Goal: Contribute content: Contribute content

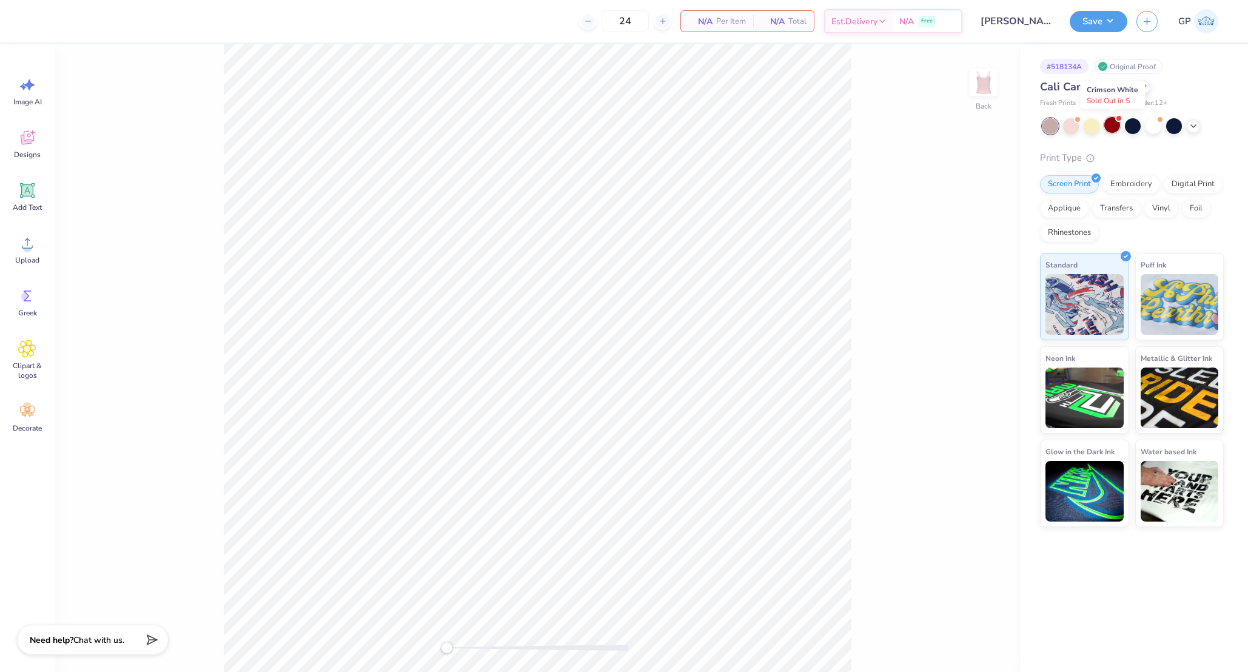
click at [1114, 123] on div at bounding box center [1112, 125] width 16 height 16
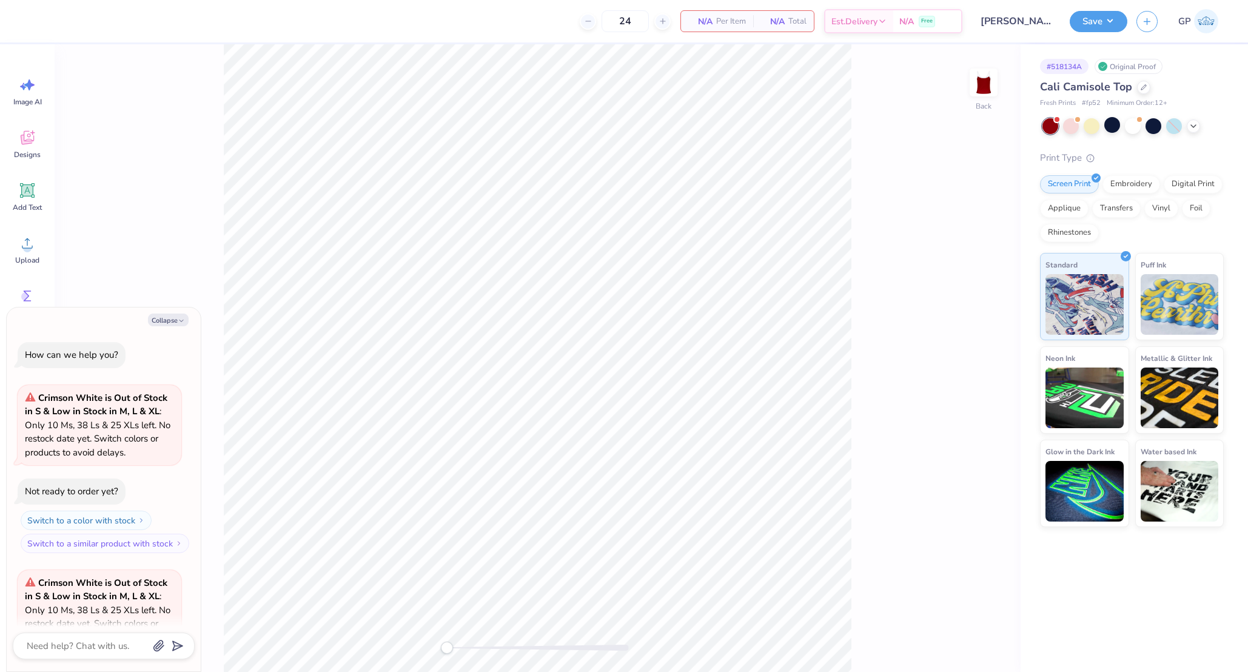
scroll to position [121, 0]
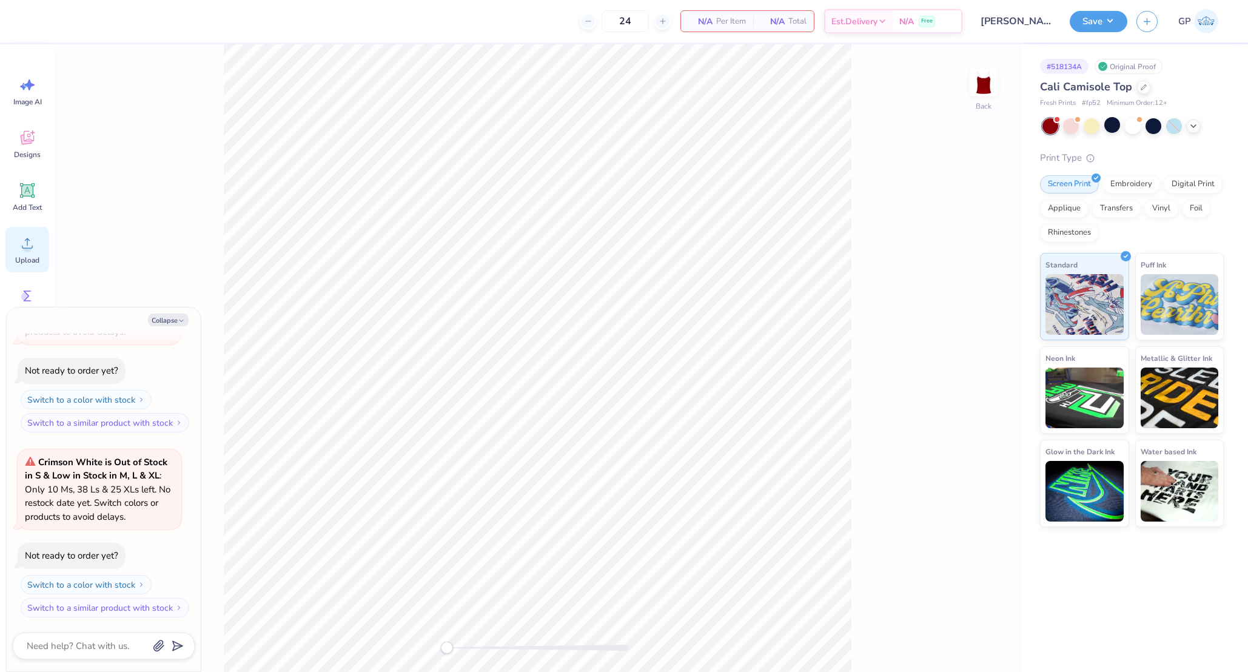
click at [24, 237] on icon at bounding box center [27, 243] width 18 height 18
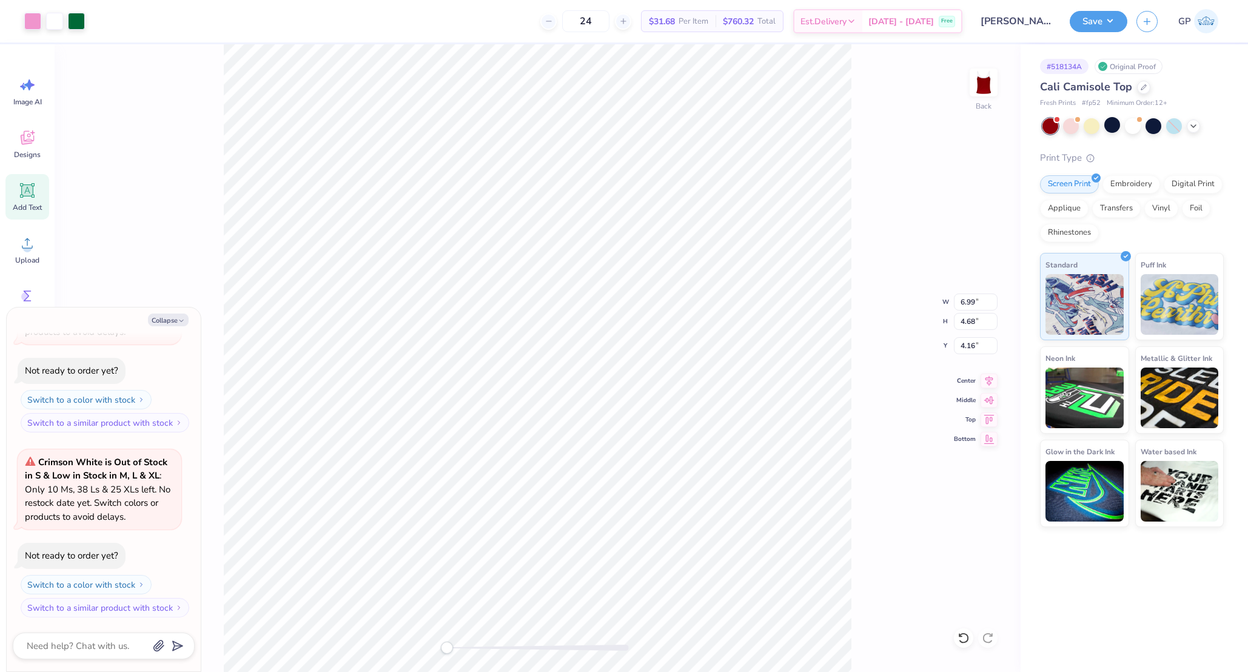
click at [27, 189] on icon at bounding box center [28, 191] width 12 height 12
type textarea "x"
type input "3.55"
type input "1.03"
type input "5.99"
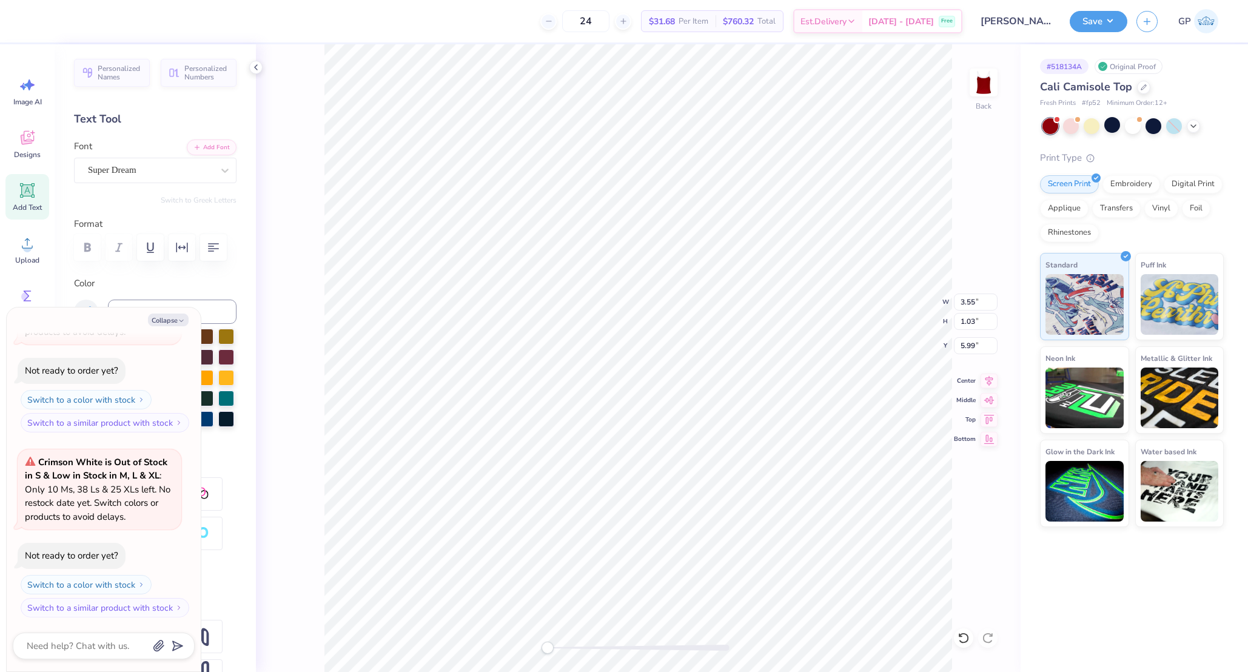
click at [201, 138] on div "Personalized Names Personalized Numbers Text Tool Add Font Font Super Dream Swi…" at bounding box center [155, 358] width 201 height 628
click at [207, 141] on button "Add Font" at bounding box center [212, 146] width 50 height 16
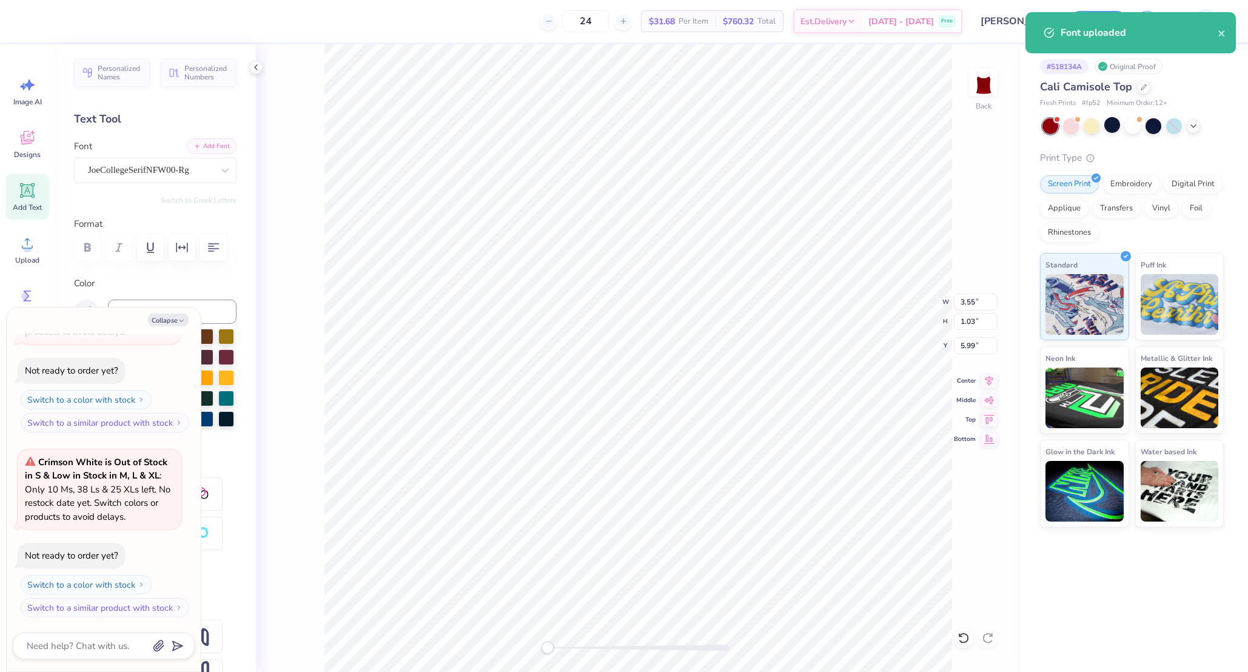
scroll to position [15, 1]
type textarea "x"
type textarea "205"
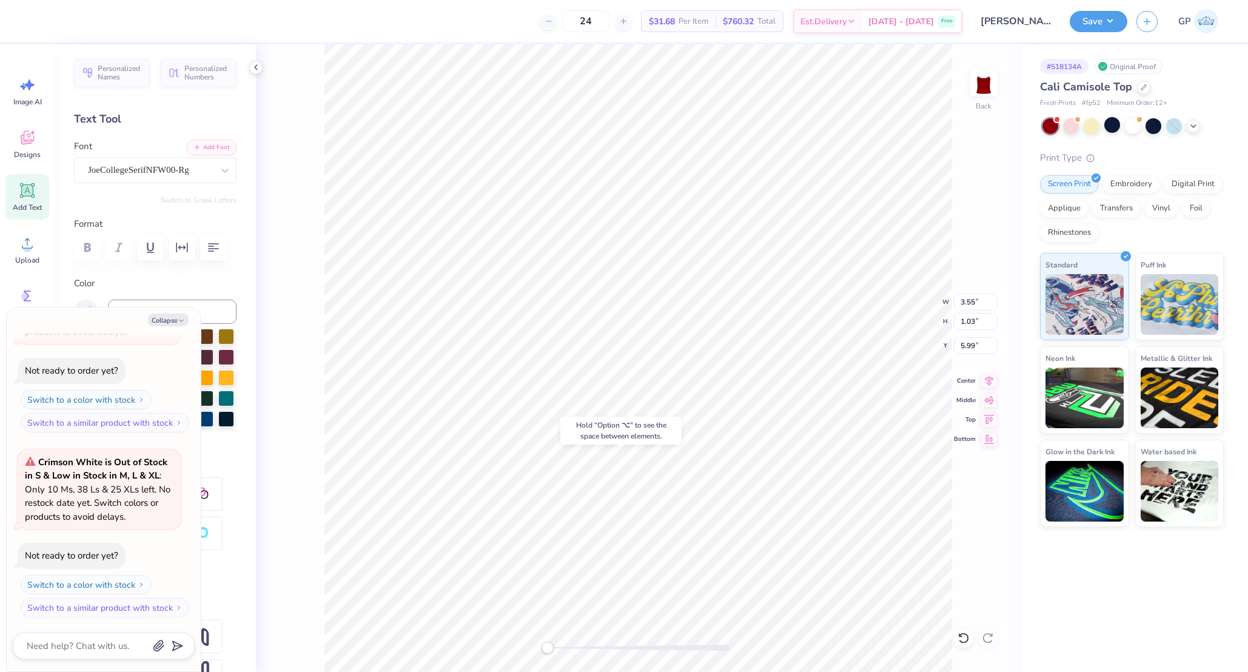
click at [602, 644] on div at bounding box center [639, 648] width 182 height 12
type textarea "x"
type input "0.97"
type input "0.46"
type input "8.05"
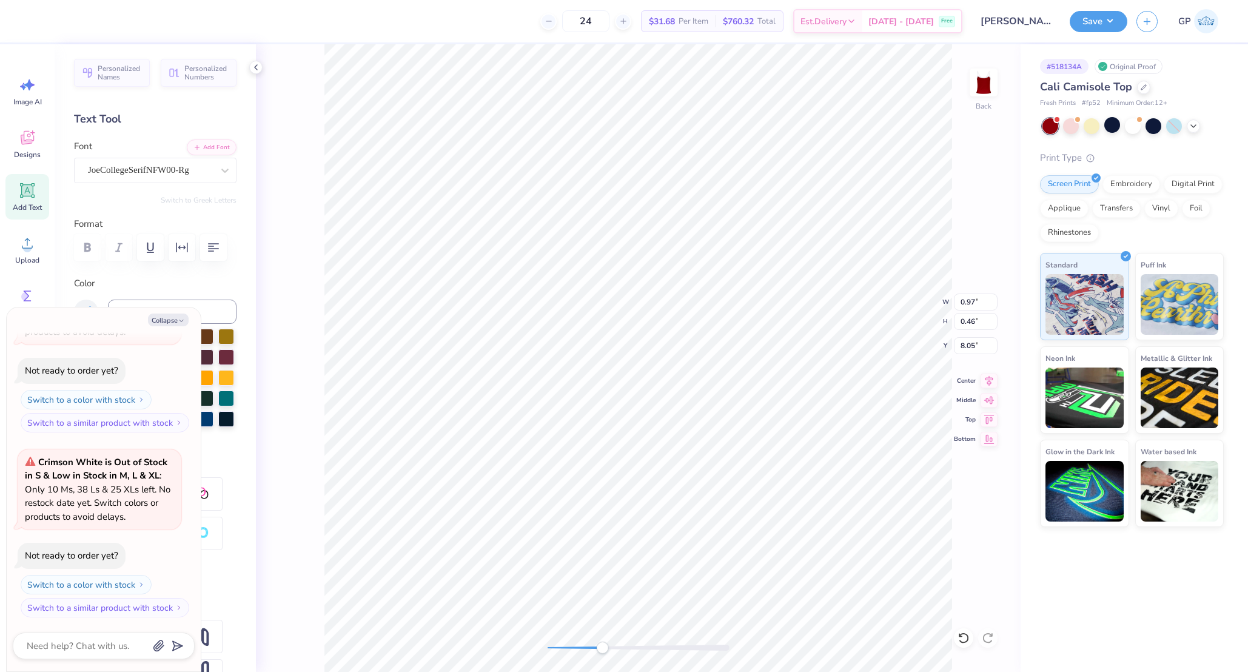
type textarea "x"
type input "6.99"
type input "4.68"
type input "4.16"
type textarea "x"
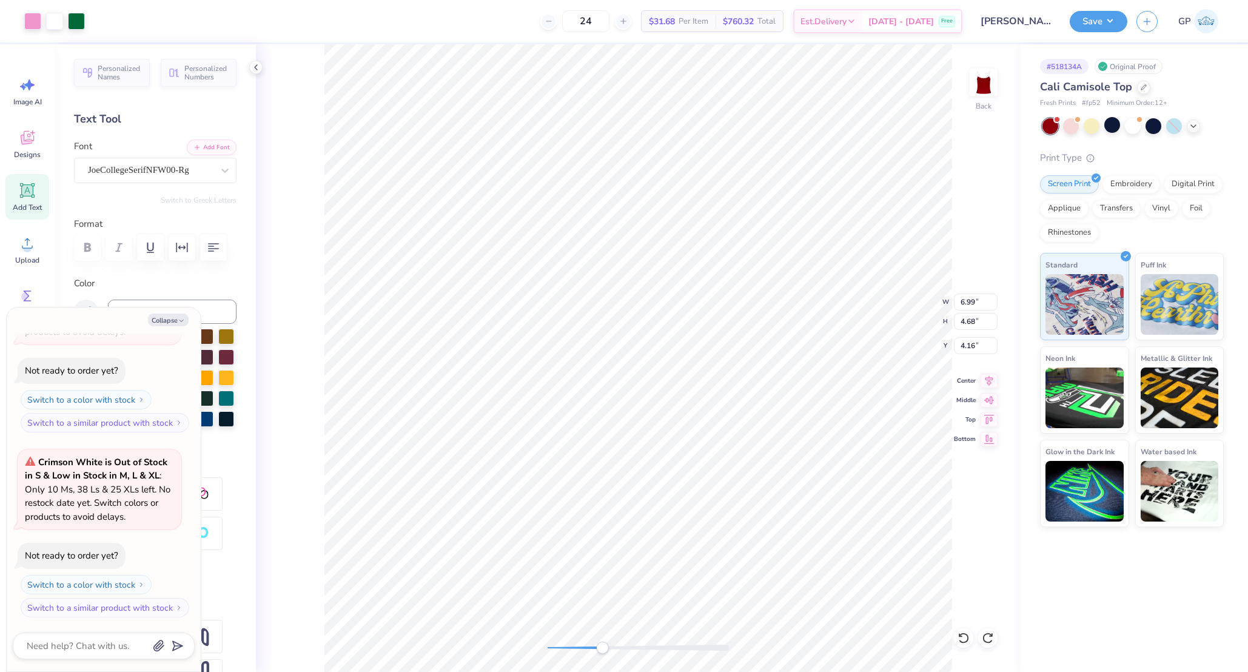
type input "0.99"
type input "0.53"
type input "7.61"
click at [605, 647] on div "Accessibility label" at bounding box center [605, 648] width 12 height 12
click at [392, 624] on div "Back W 0.99 0.99 " H 0.53 0.53 " Y 7.61 7.61 " Center Middle Top Bottom" at bounding box center [638, 358] width 765 height 628
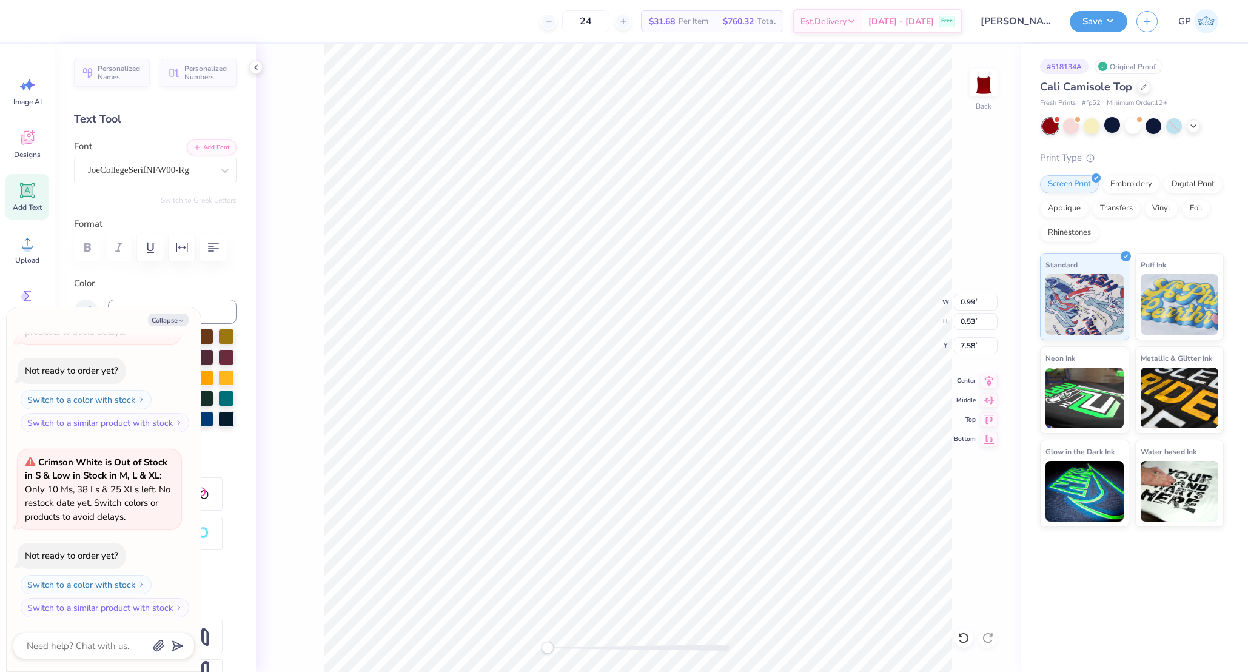
type textarea "x"
type input "6.99"
type input "4.68"
type input "4.16"
type textarea "x"
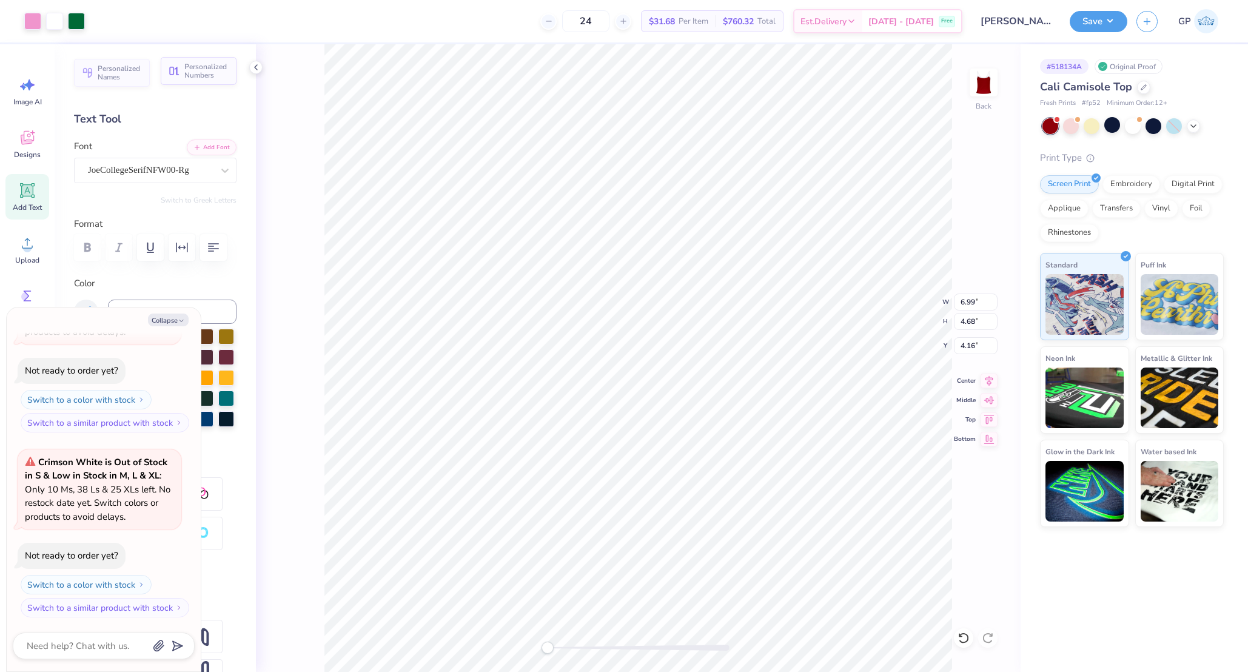
type input "0.99"
type input "0.53"
type input "7.58"
click at [176, 324] on button "Collapse" at bounding box center [168, 320] width 41 height 13
type textarea "x"
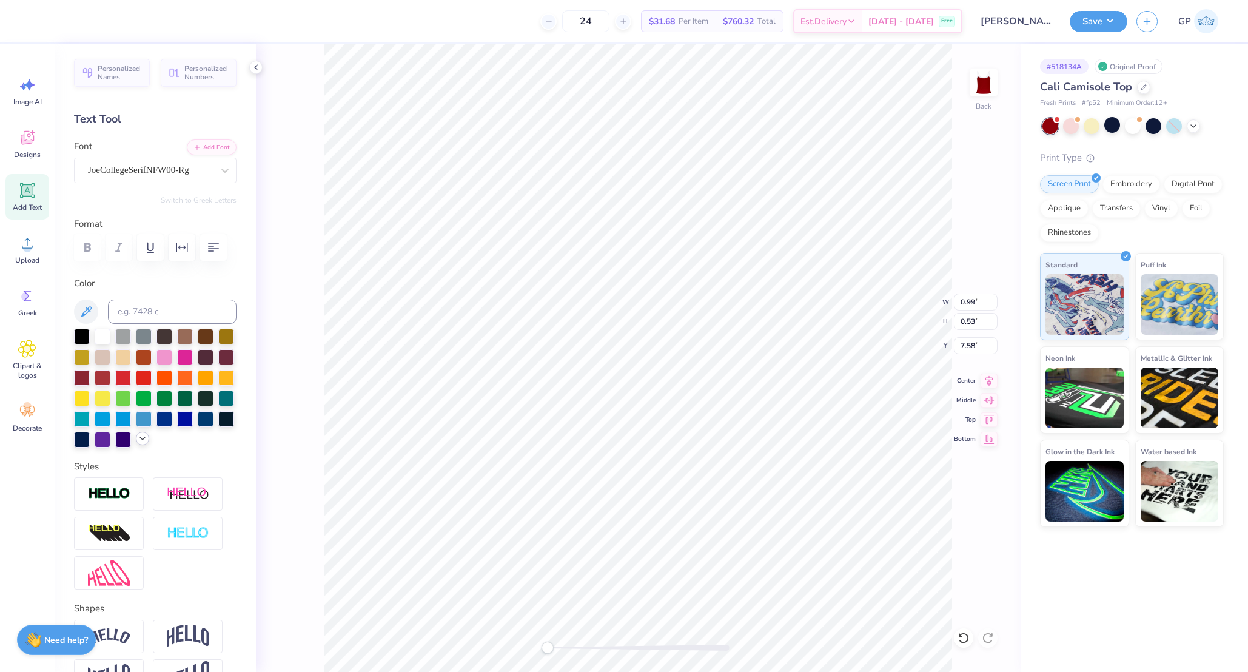
click at [138, 443] on icon at bounding box center [143, 439] width 10 height 10
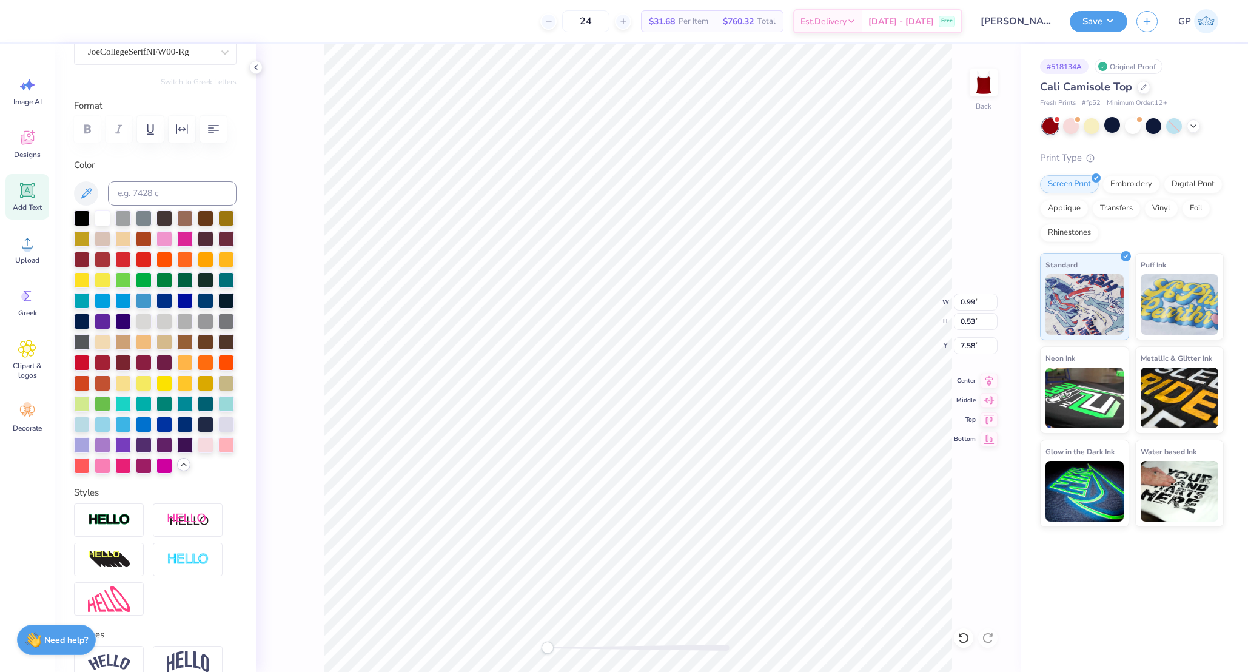
scroll to position [139, 0]
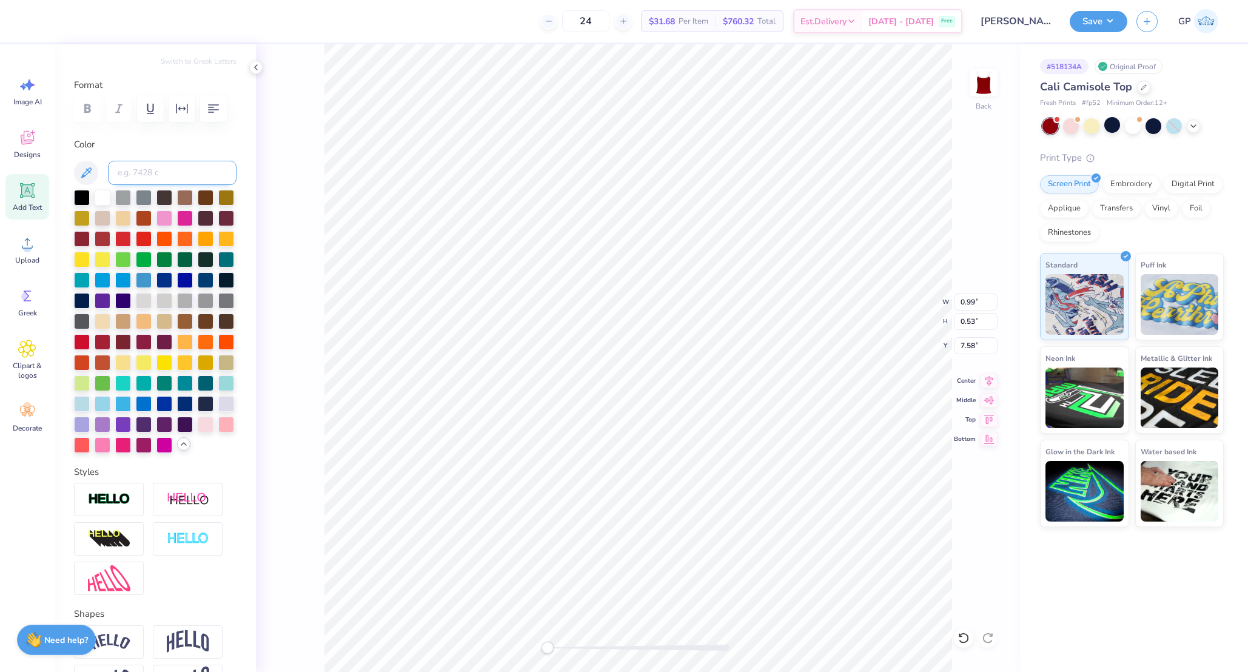
click at [155, 185] on input at bounding box center [172, 173] width 129 height 24
type input "349"
type input "6.99"
type input "4.68"
type input "4.16"
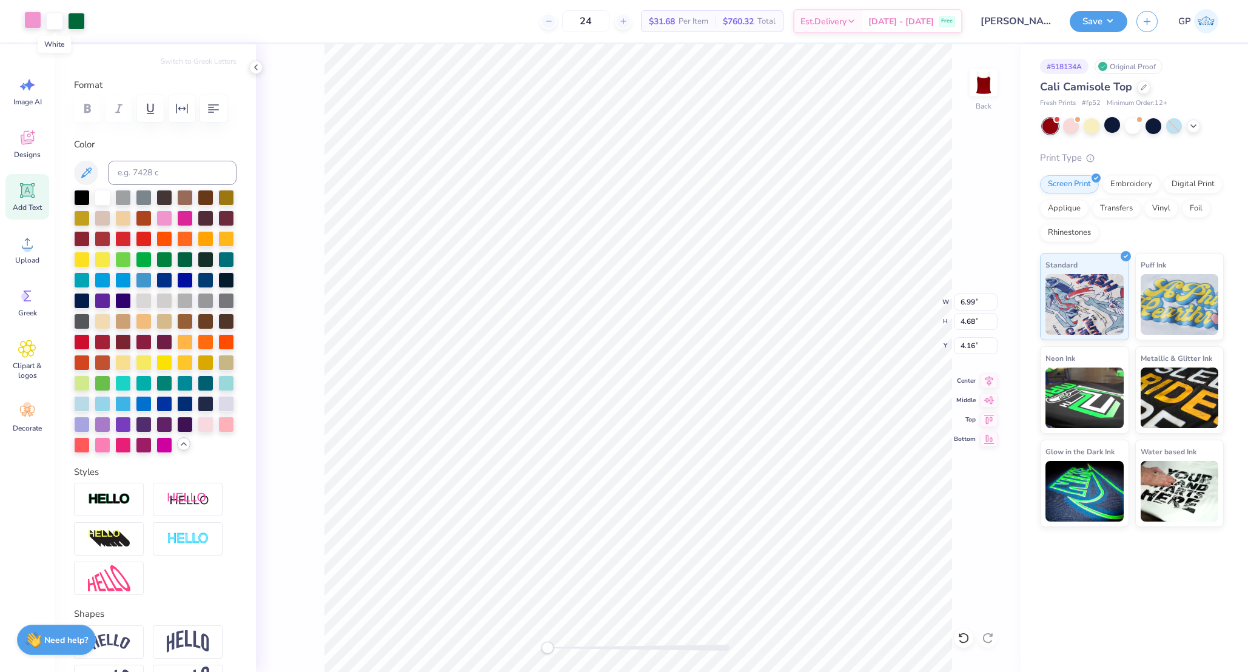
click at [40, 19] on div at bounding box center [32, 20] width 17 height 17
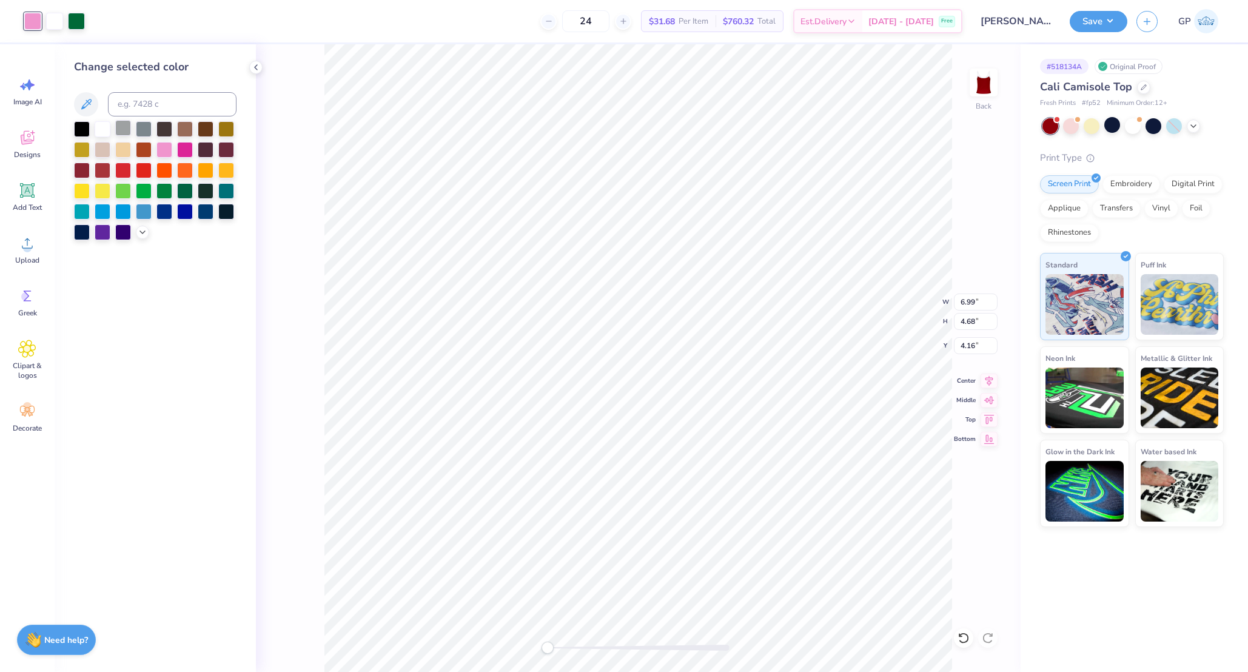
click at [118, 130] on div at bounding box center [123, 128] width 16 height 16
click at [30, 245] on circle at bounding box center [27, 248] width 8 height 8
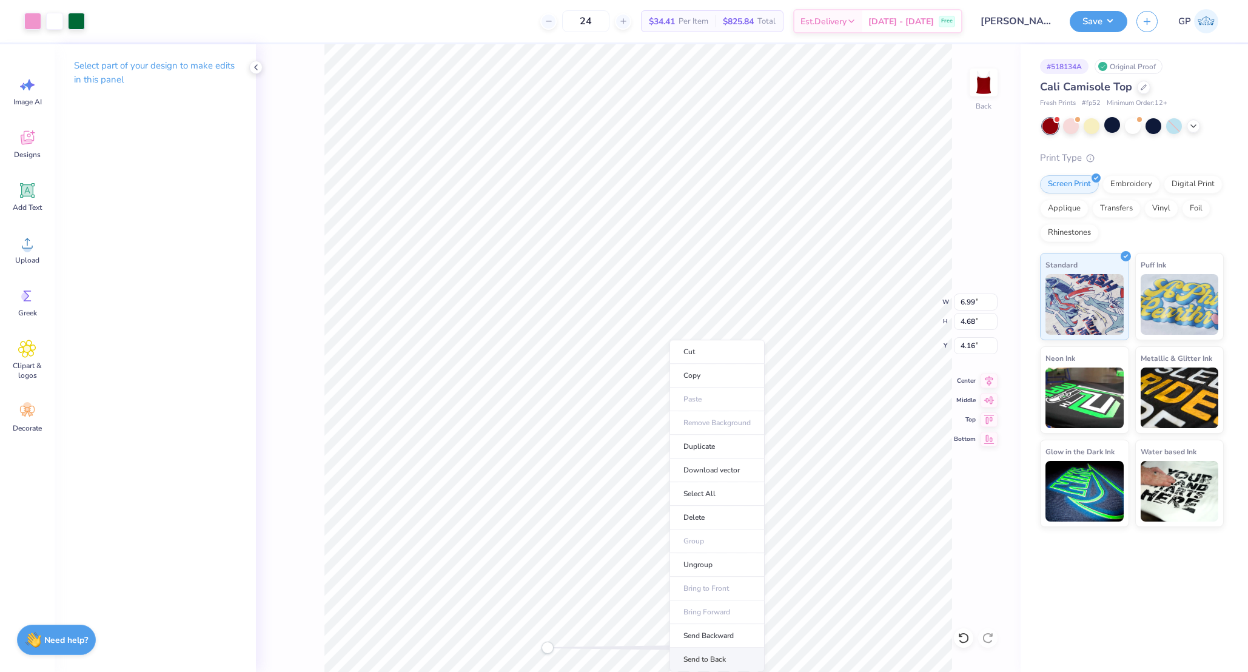
click at [722, 650] on li "Send to Back" at bounding box center [717, 660] width 95 height 24
click at [963, 301] on input "6.99" at bounding box center [976, 302] width 44 height 17
type input "6.00"
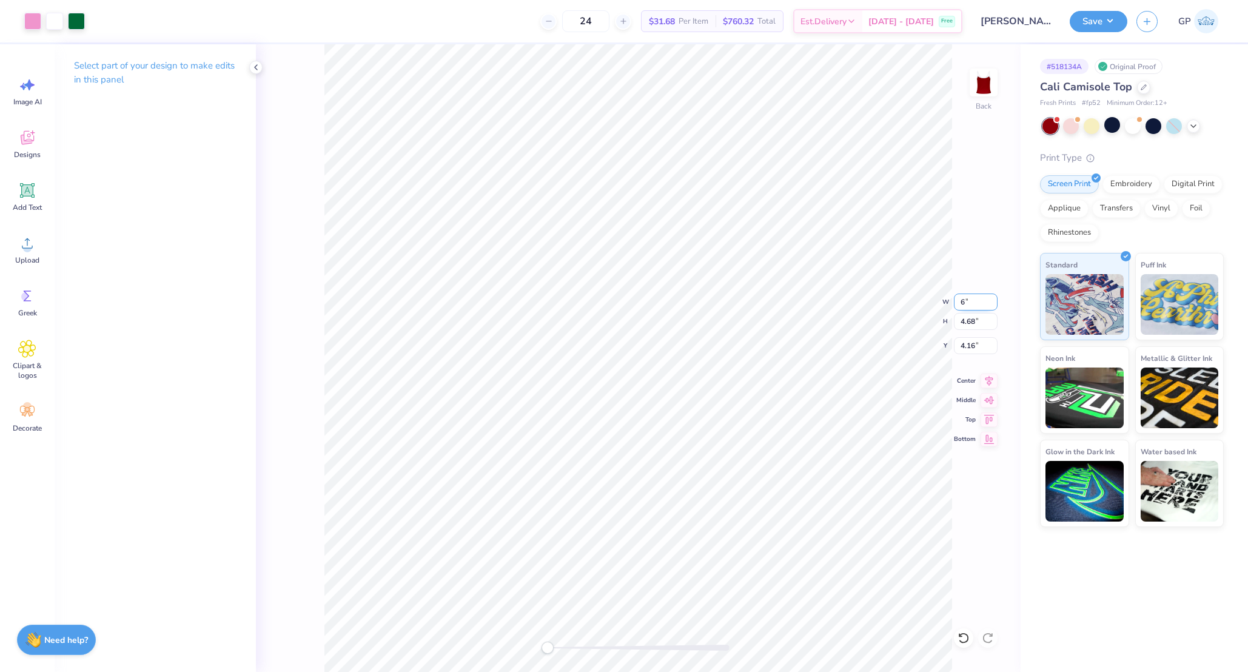
type input "4.01"
type input "1.19"
click at [969, 299] on input "6.00" at bounding box center [976, 302] width 44 height 17
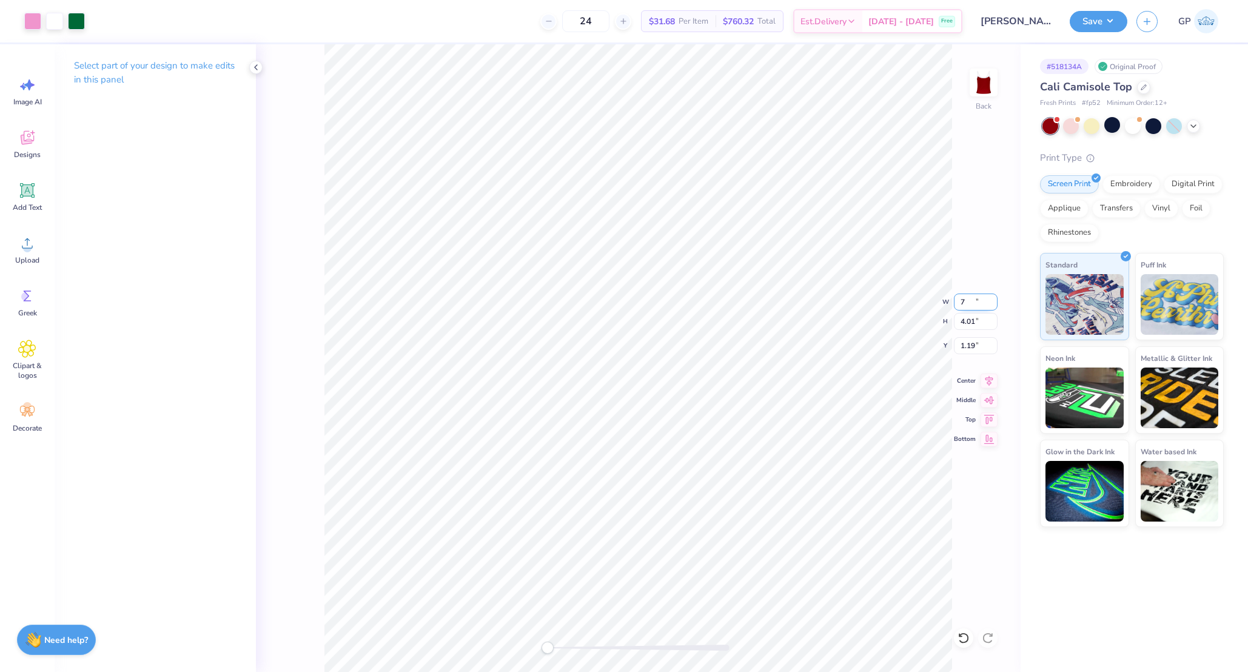
type input "7.00"
type input "4.68"
click at [980, 345] on input "0.86" at bounding box center [976, 345] width 44 height 17
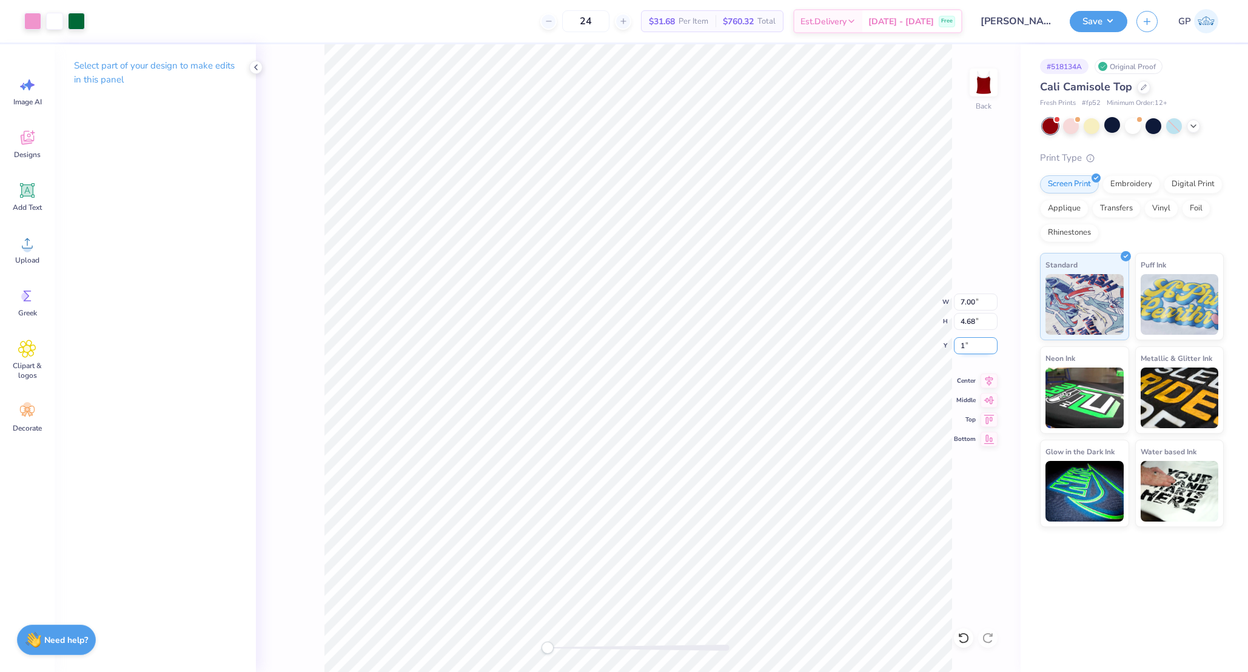
type input "1.00"
click at [1088, 21] on button "Save" at bounding box center [1099, 19] width 58 height 21
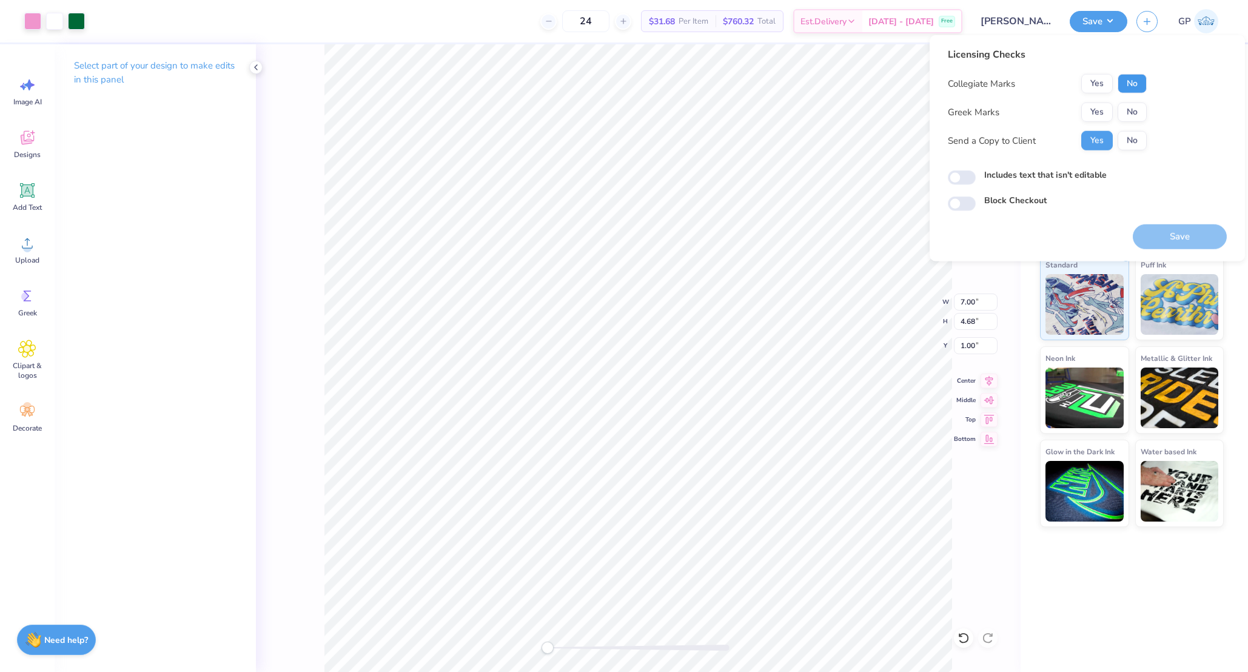
click at [1126, 78] on button "No" at bounding box center [1132, 83] width 29 height 19
click at [1091, 115] on button "Yes" at bounding box center [1097, 112] width 32 height 19
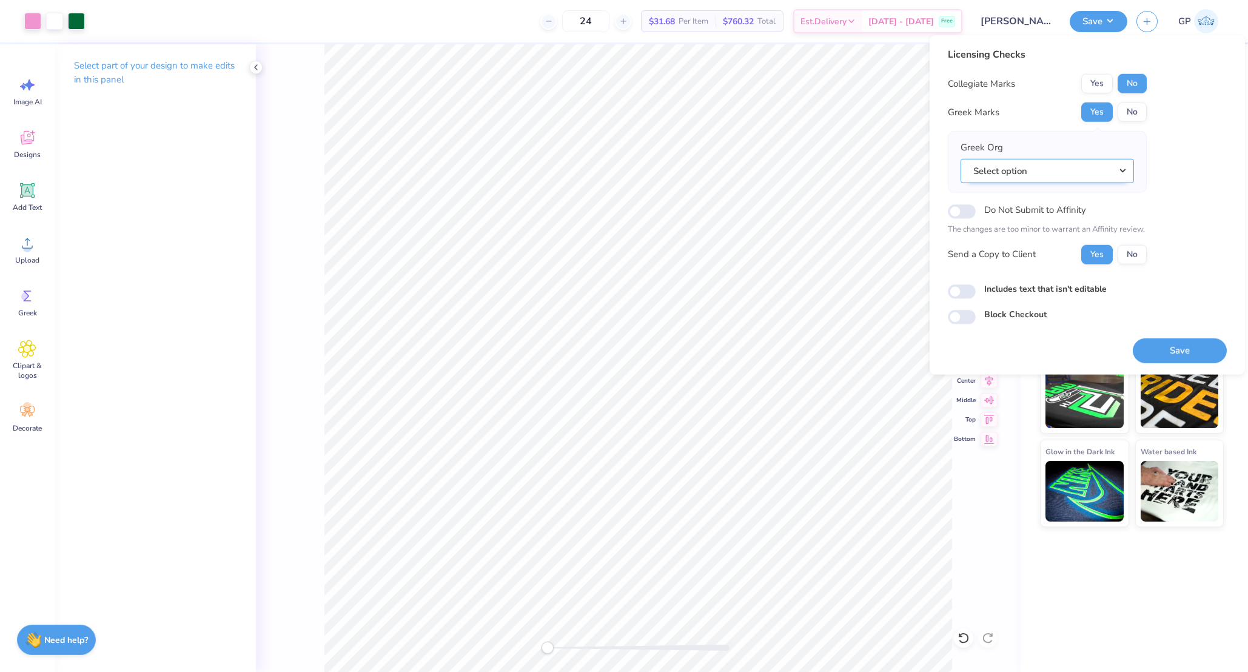
click at [1044, 174] on button "Select option" at bounding box center [1047, 170] width 173 height 25
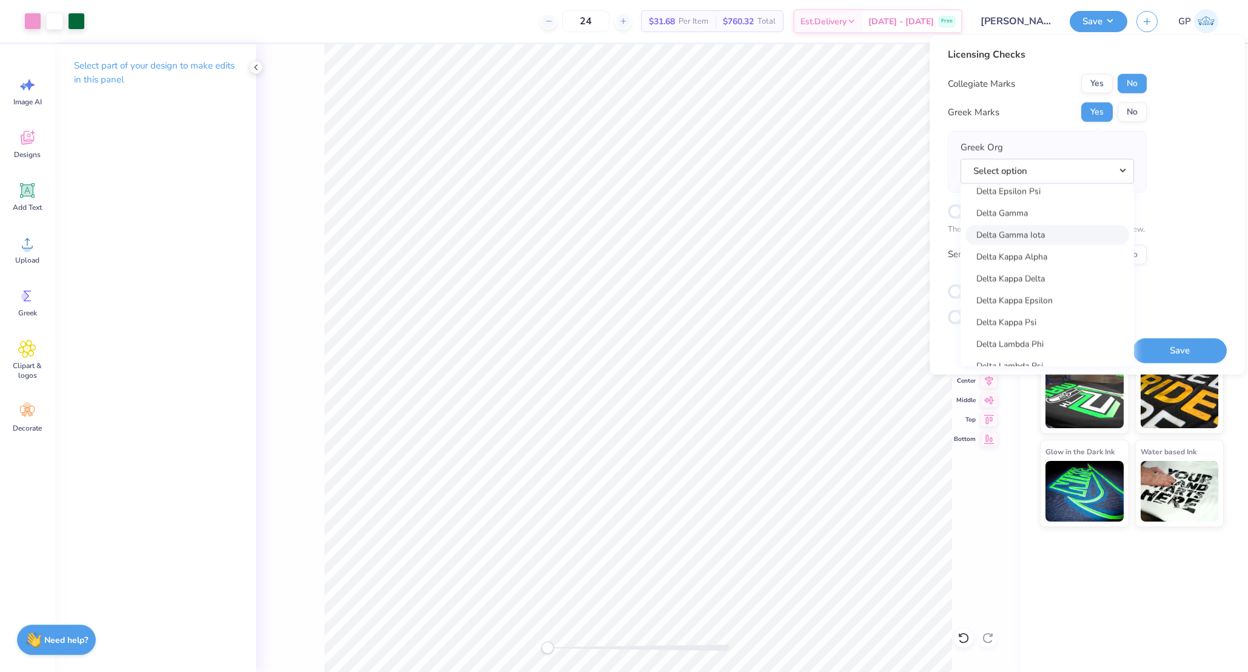
scroll to position [2804, 0]
click at [1035, 206] on link "Delta Gamma" at bounding box center [1048, 211] width 164 height 20
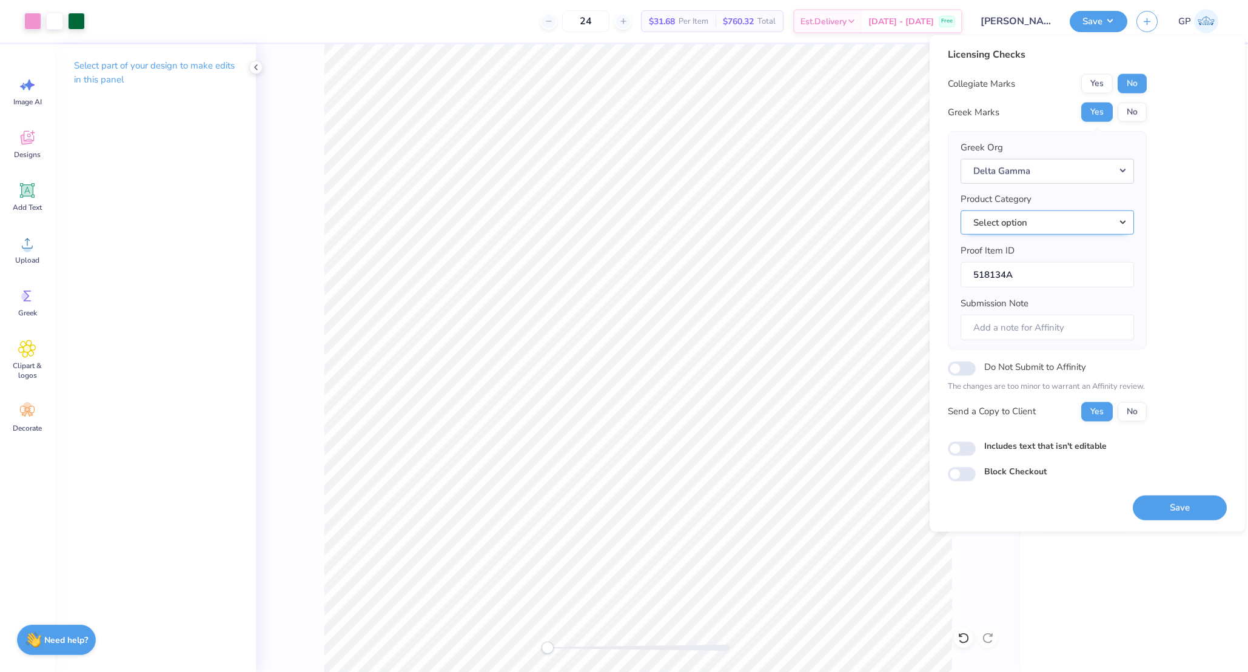
click at [1028, 221] on button "Select option" at bounding box center [1047, 222] width 173 height 25
click at [1026, 314] on link "Tank tops" at bounding box center [1048, 323] width 164 height 20
click at [969, 445] on input "Includes text that isn't editable" at bounding box center [962, 449] width 28 height 15
checkbox input "true"
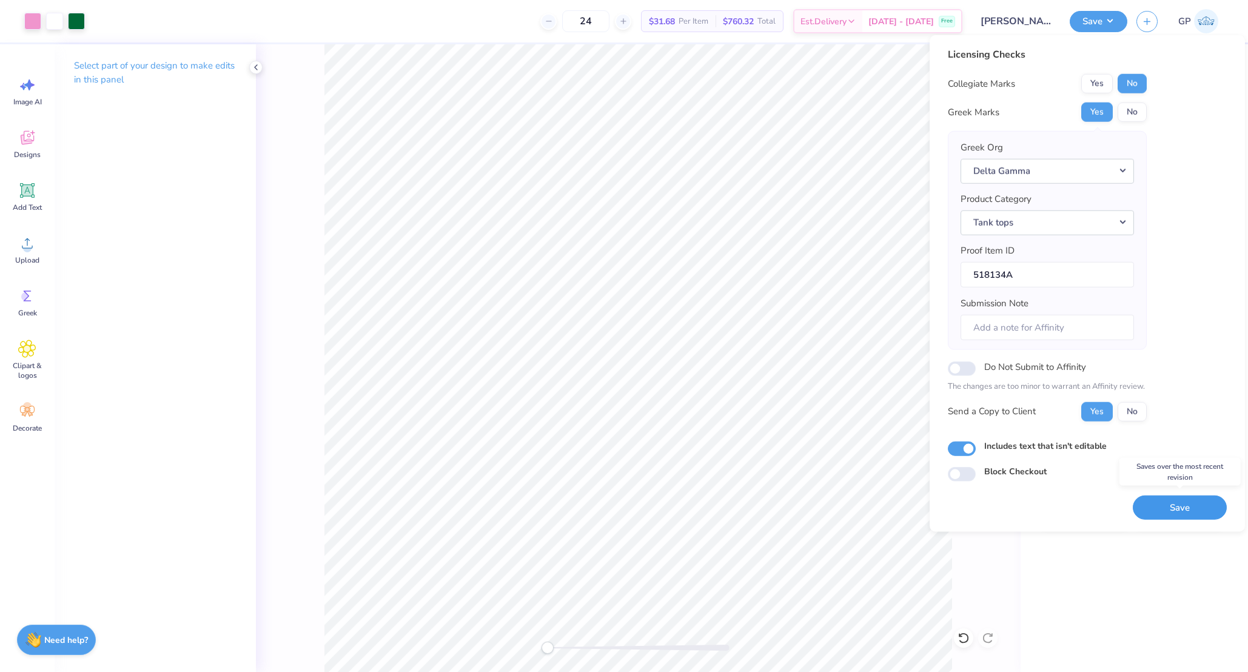
click at [1213, 506] on button "Save" at bounding box center [1180, 507] width 94 height 25
checkbox input "true"
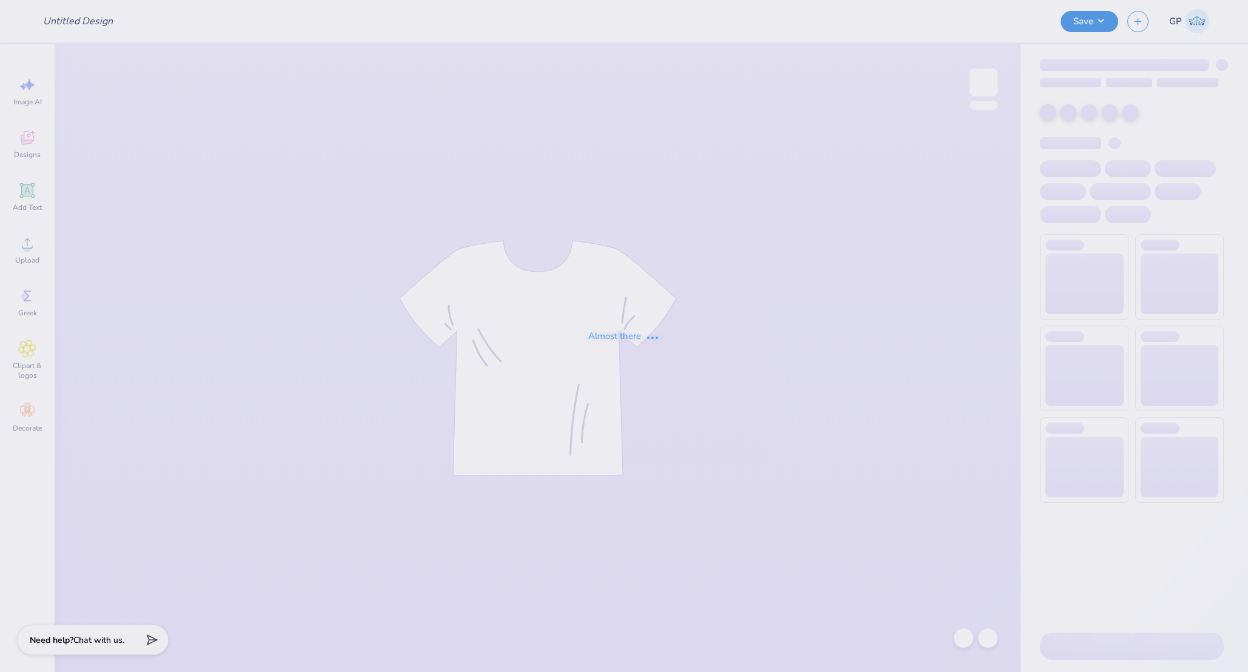
type input "Kappa Sigma Cabo Party"
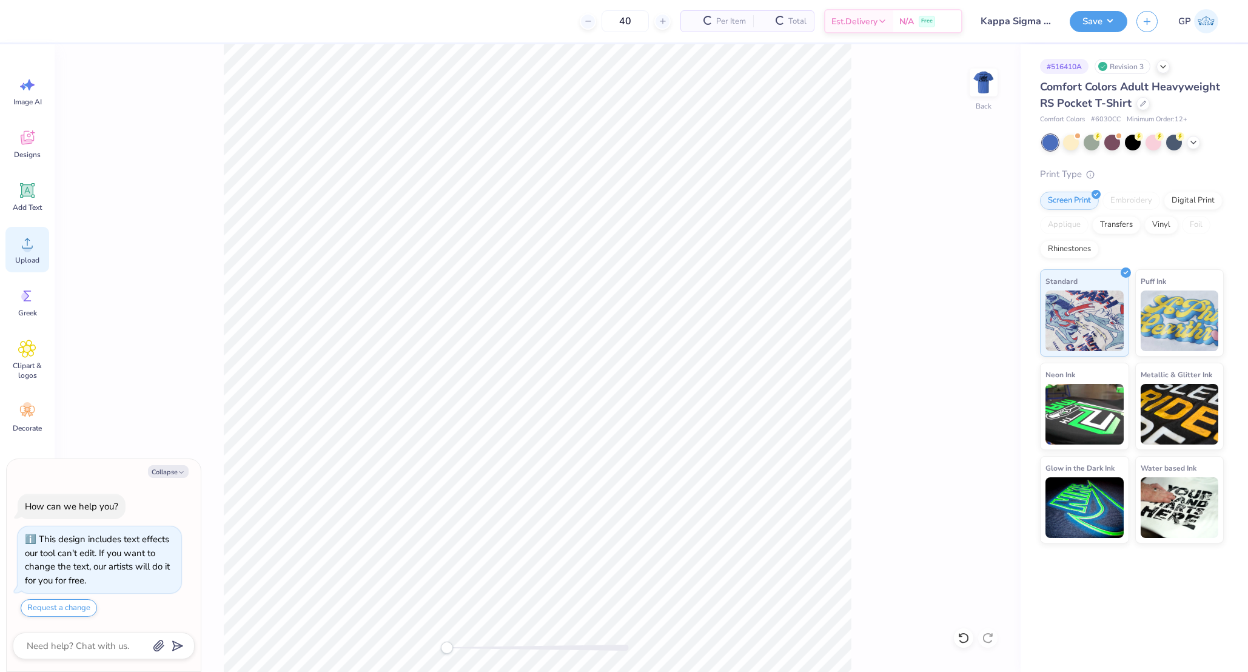
click at [29, 248] on icon at bounding box center [27, 243] width 11 height 10
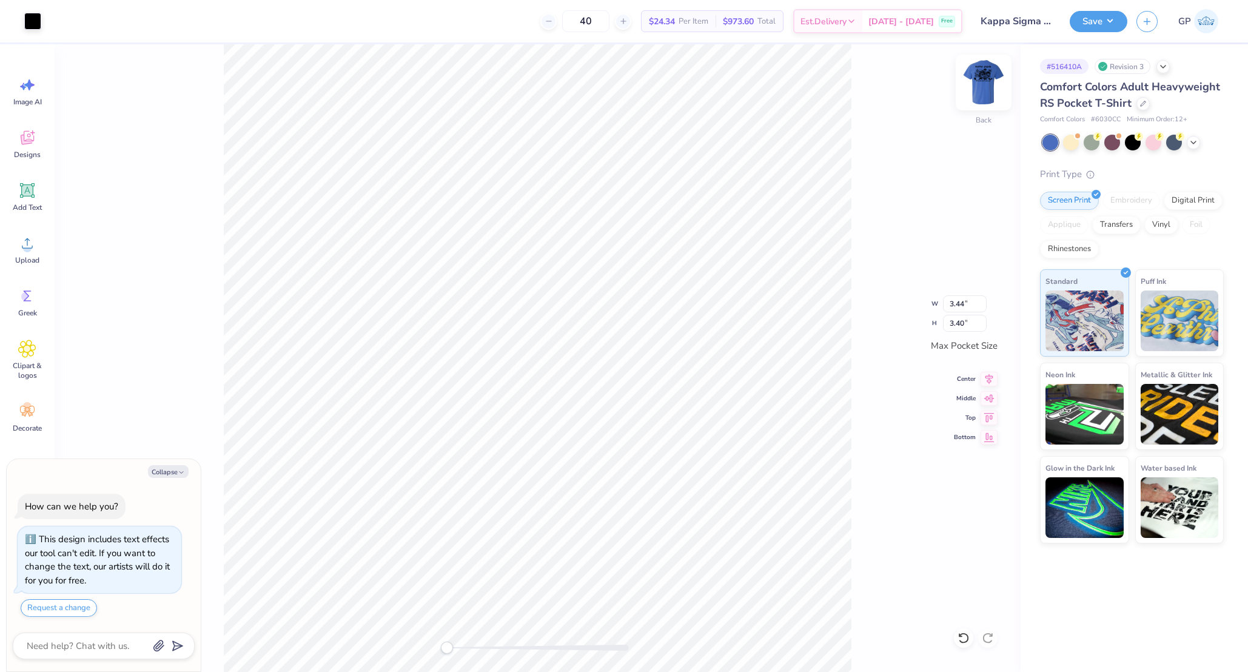
click at [979, 84] on img at bounding box center [984, 82] width 49 height 49
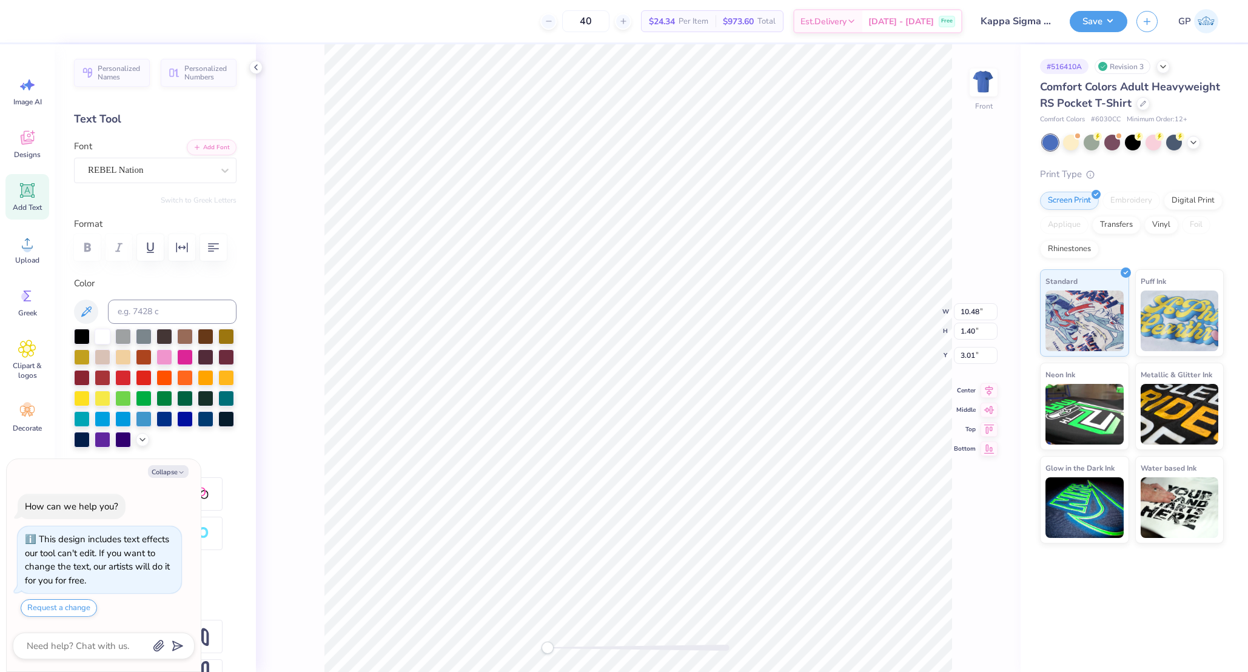
type textarea "x"
type input "12.50"
type input "10.49"
click at [33, 25] on div at bounding box center [32, 20] width 17 height 17
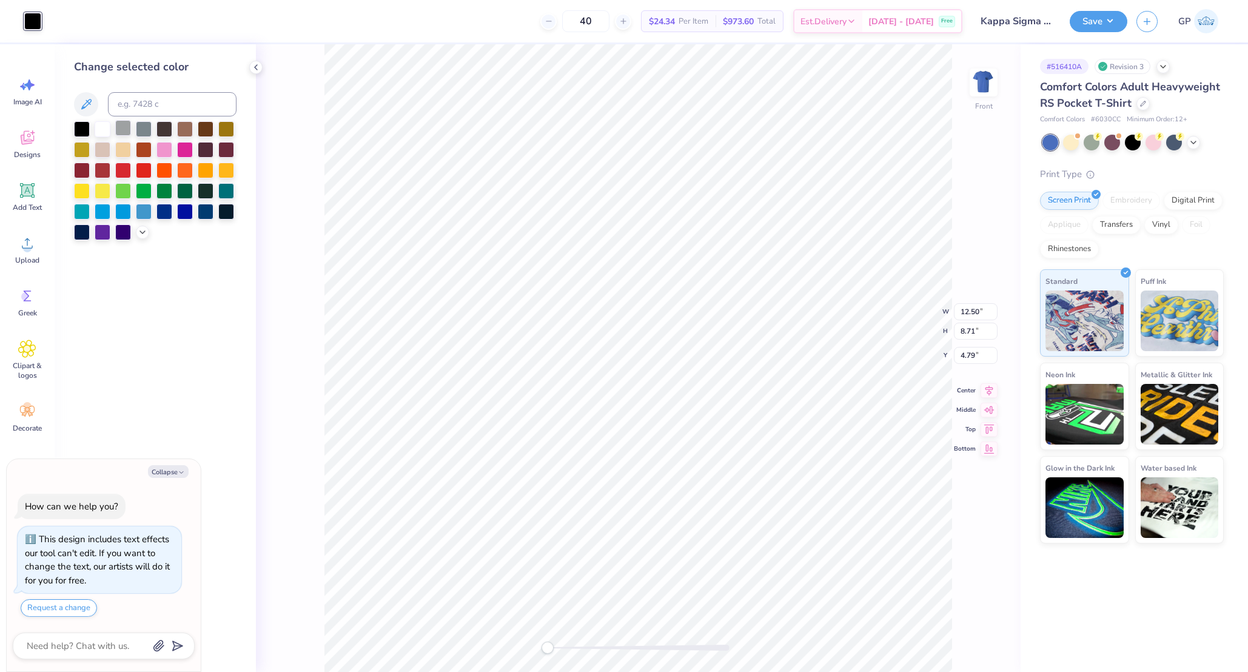
click at [118, 126] on div at bounding box center [123, 128] width 16 height 16
click at [25, 239] on icon at bounding box center [27, 243] width 18 height 18
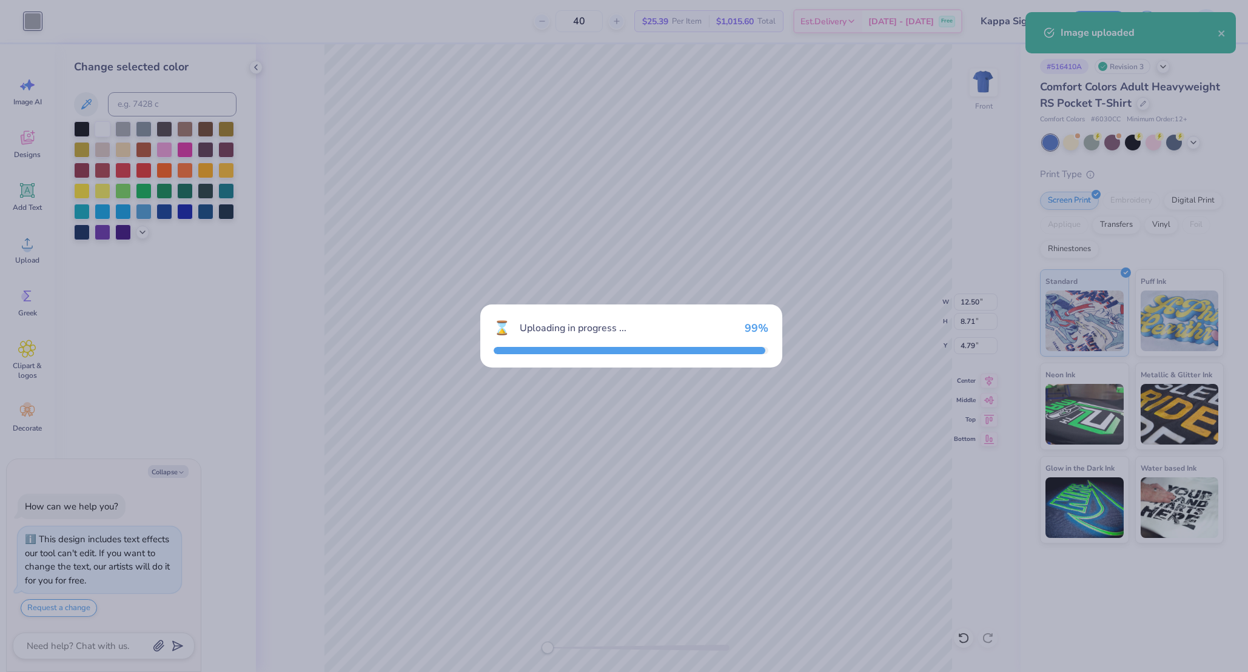
type textarea "x"
type input "10.82"
type input "7.53"
type input "10.48"
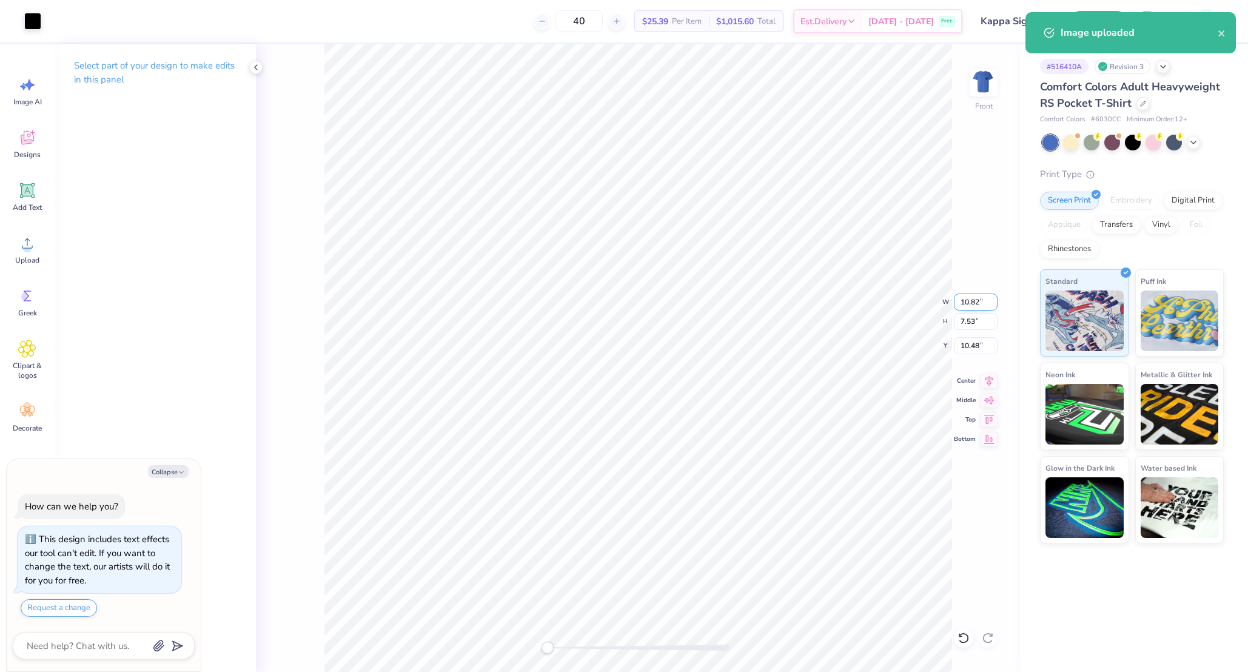
click at [978, 304] on input "10.82" at bounding box center [976, 302] width 44 height 17
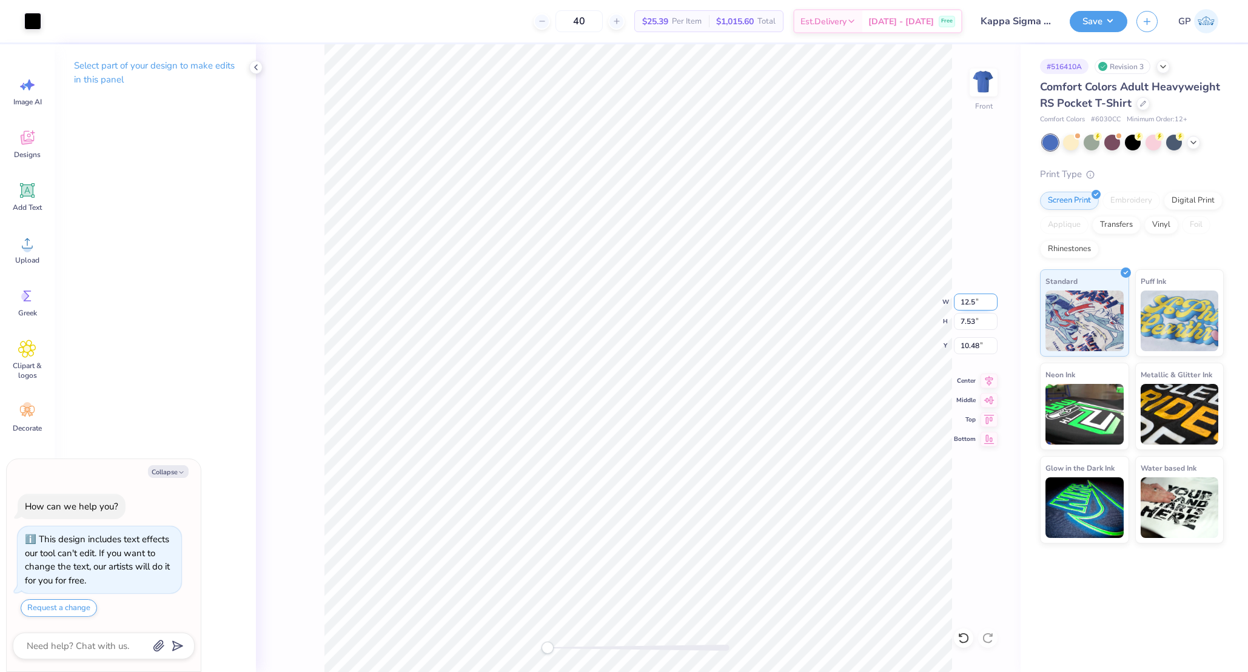
type input "12.5"
type textarea "x"
type input "12.50"
type input "8.70"
type input "9.90"
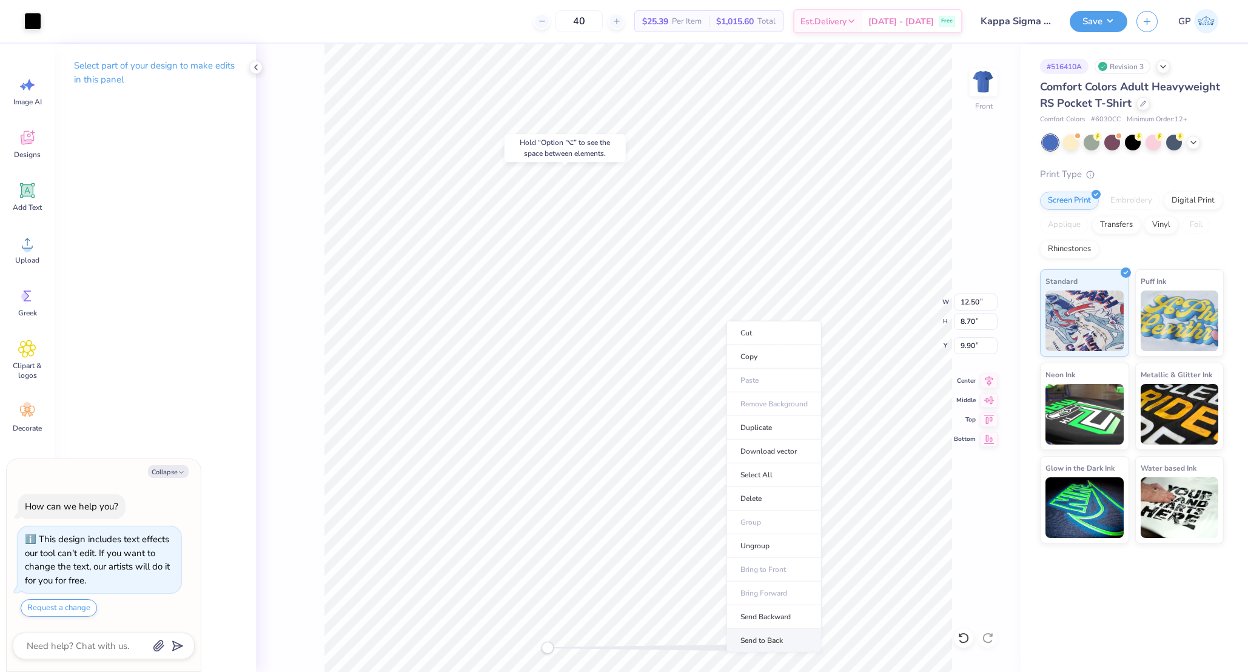
click at [744, 634] on li "Send to Back" at bounding box center [774, 641] width 95 height 24
type textarea "x"
type input "4.79"
type textarea "x"
type input "8.71"
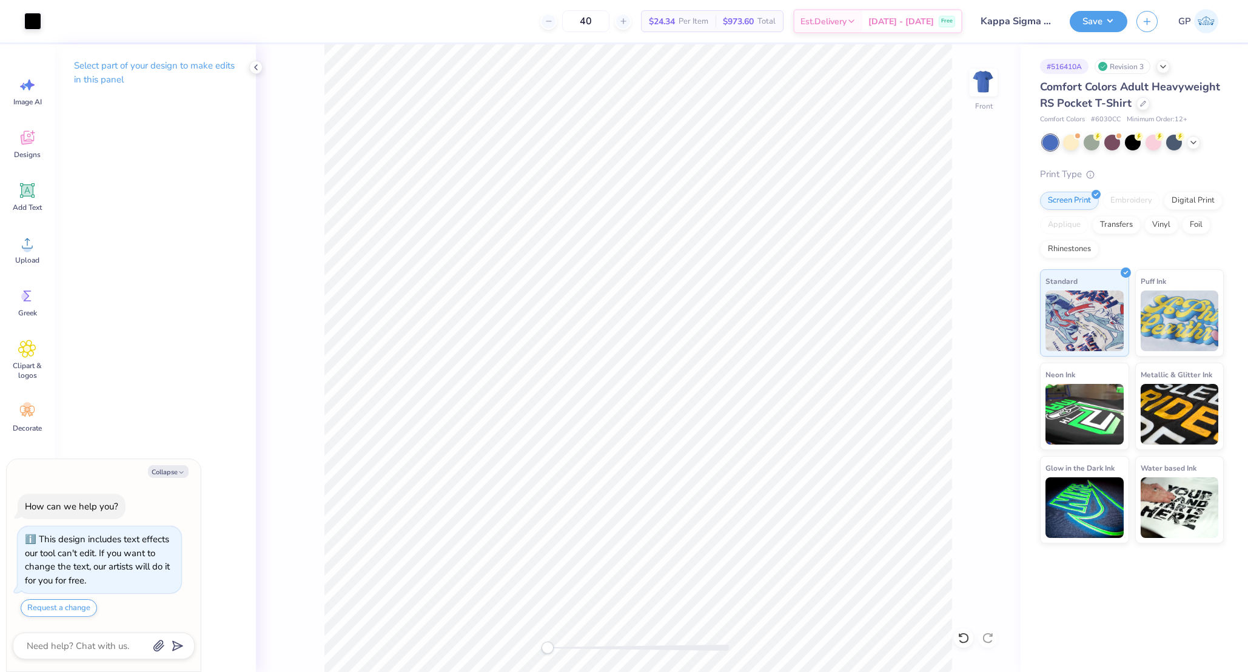
type textarea "x"
click at [972, 343] on input "3.01" at bounding box center [976, 345] width 44 height 17
type input "3"
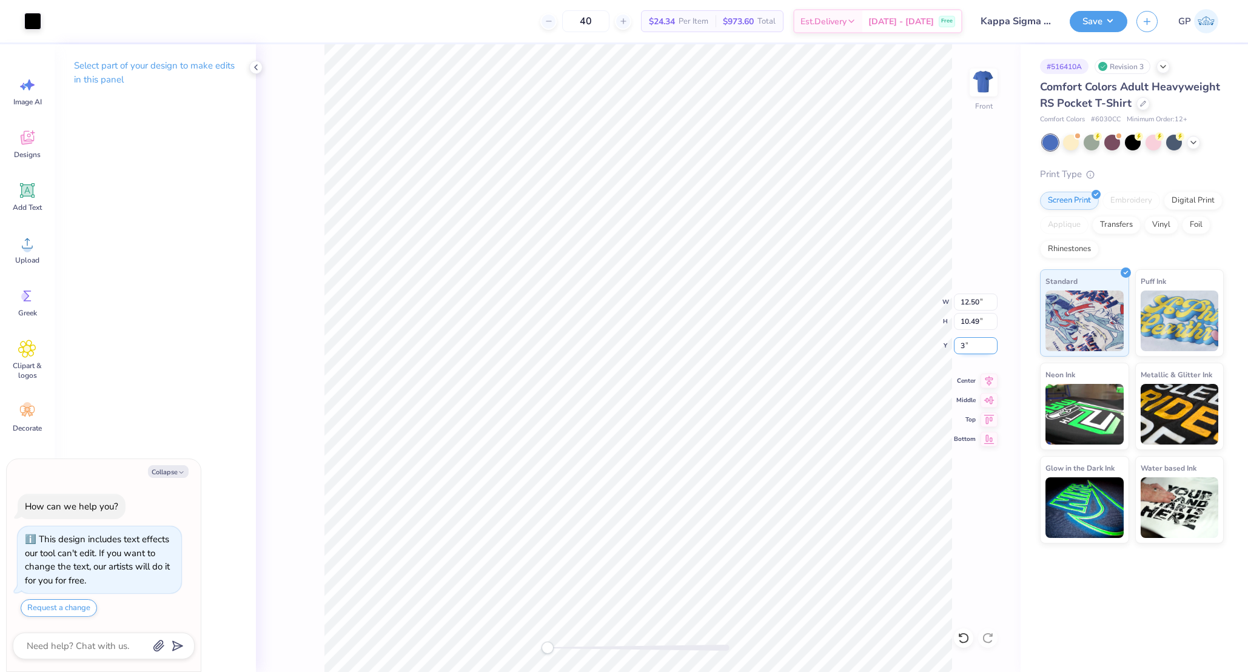
type textarea "x"
type input "3.00"
click at [992, 84] on img at bounding box center [984, 82] width 49 height 49
click at [1083, 34] on div "Save GP" at bounding box center [1159, 21] width 178 height 42
click at [1091, 22] on button "Save" at bounding box center [1099, 19] width 58 height 21
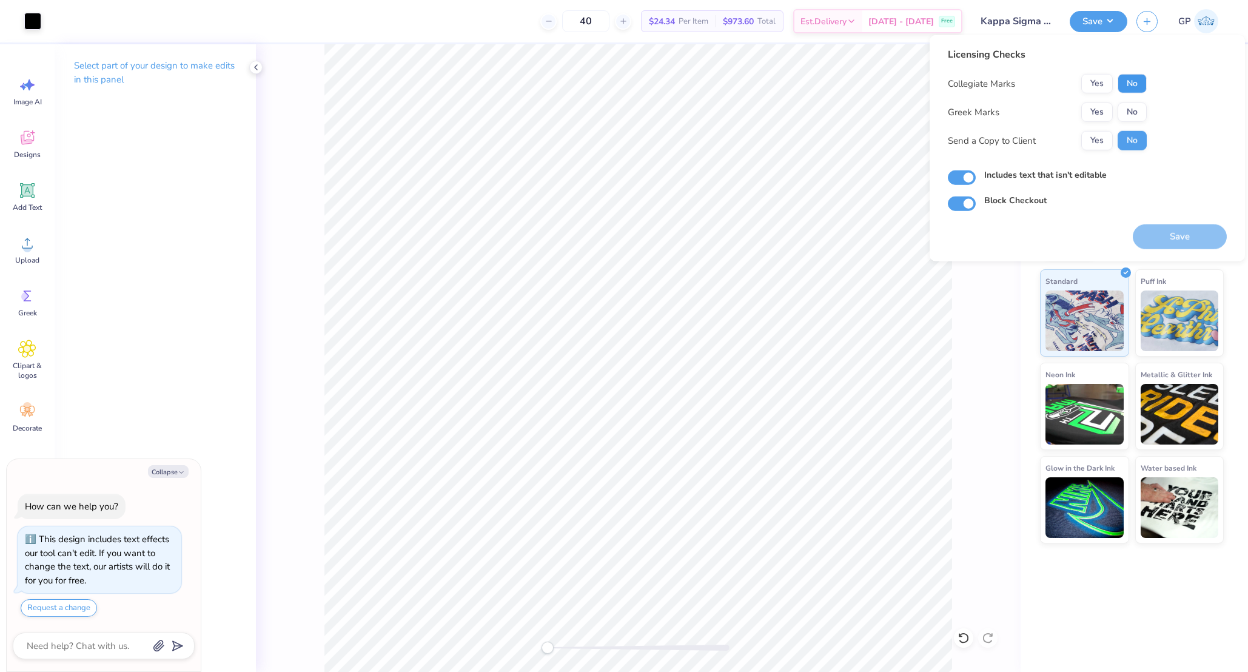
click at [1135, 85] on button "No" at bounding box center [1132, 83] width 29 height 19
click at [1102, 104] on button "Yes" at bounding box center [1097, 112] width 32 height 19
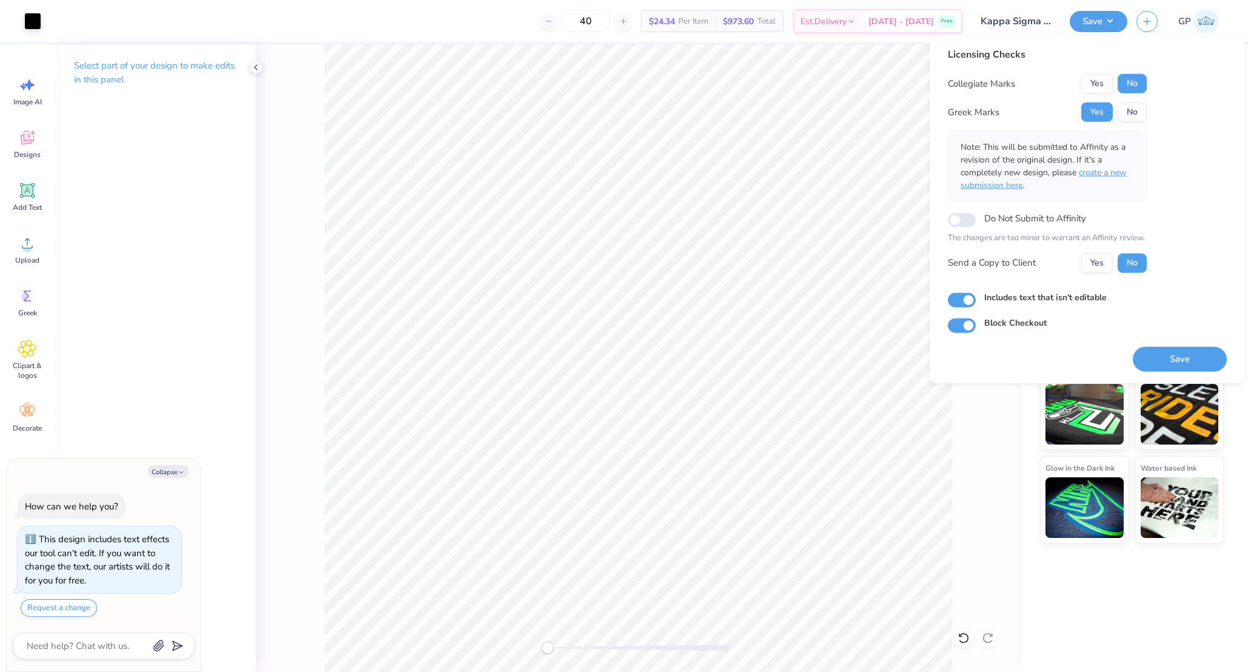
click at [1104, 172] on span "create a new submission here" at bounding box center [1044, 179] width 166 height 24
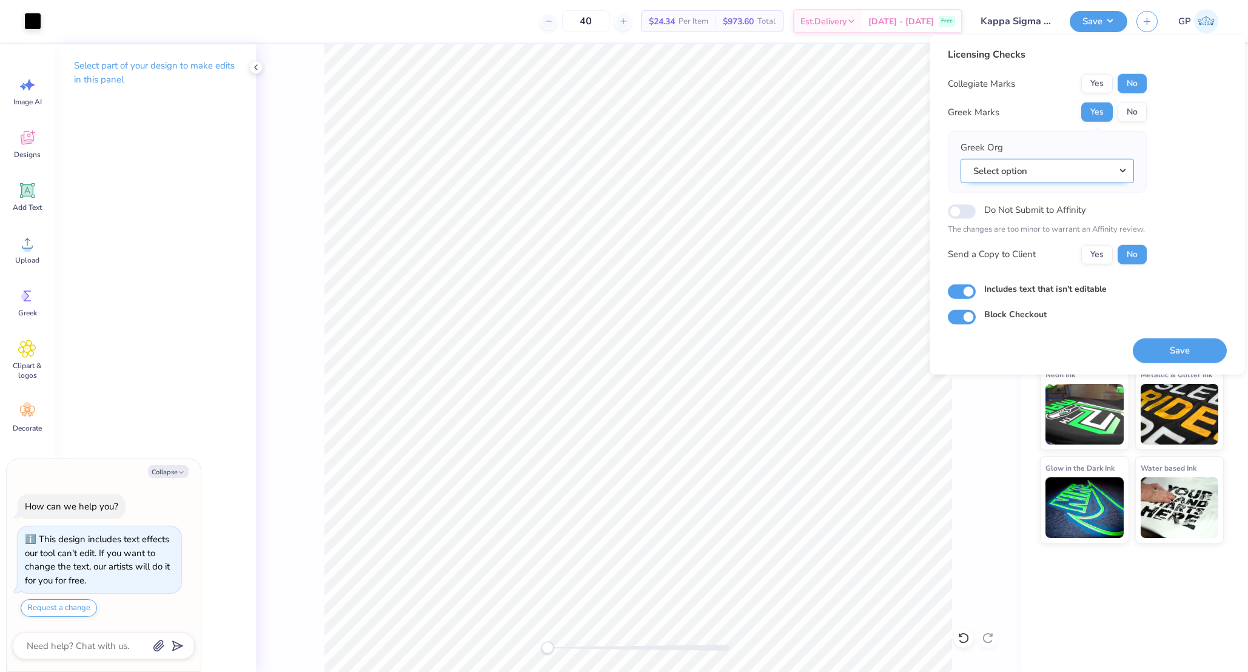
click at [1071, 160] on button "Select option" at bounding box center [1047, 170] width 173 height 25
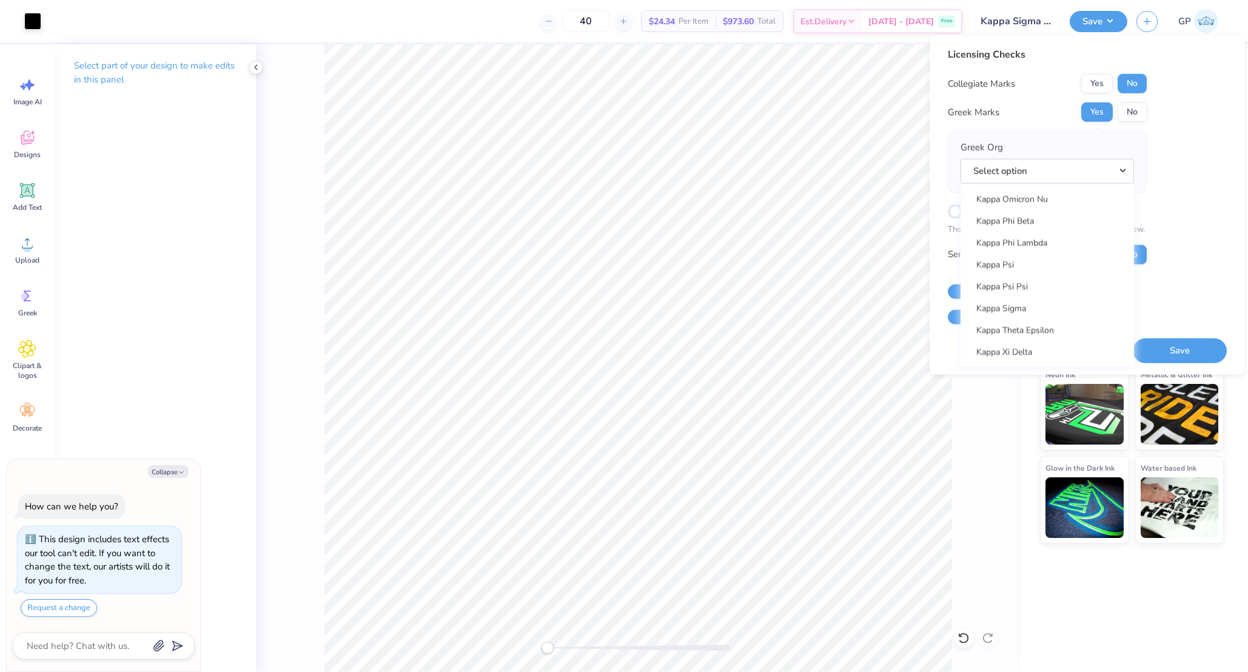
scroll to position [4611, 0]
click at [1027, 308] on link "Kappa Sigma" at bounding box center [1048, 304] width 164 height 20
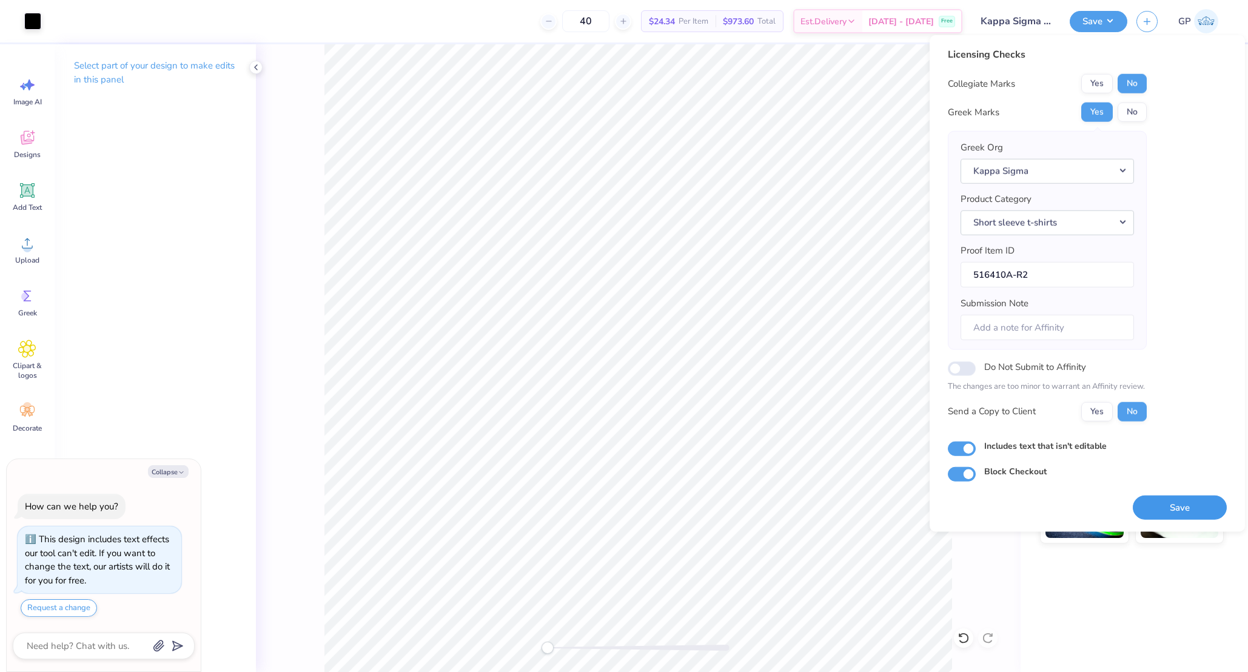
click at [1208, 508] on button "Save" at bounding box center [1180, 507] width 94 height 25
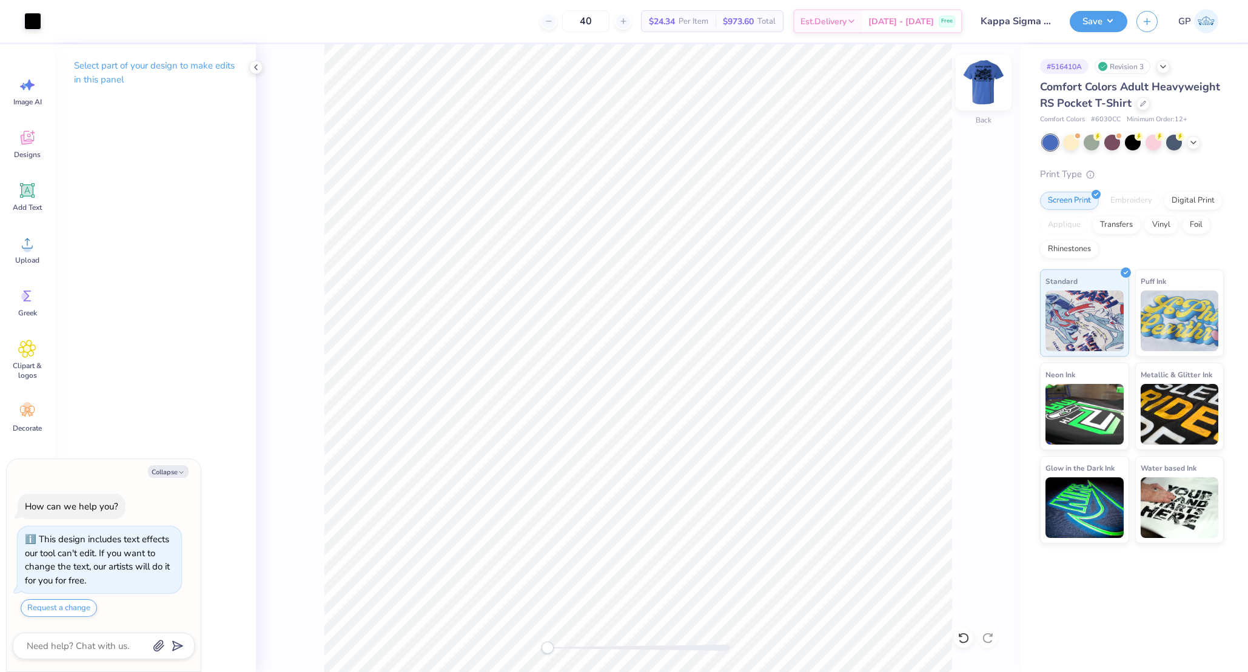
click at [985, 81] on img at bounding box center [984, 82] width 49 height 49
click at [33, 10] on div "Art colors" at bounding box center [20, 21] width 41 height 42
click at [33, 19] on div at bounding box center [32, 20] width 17 height 17
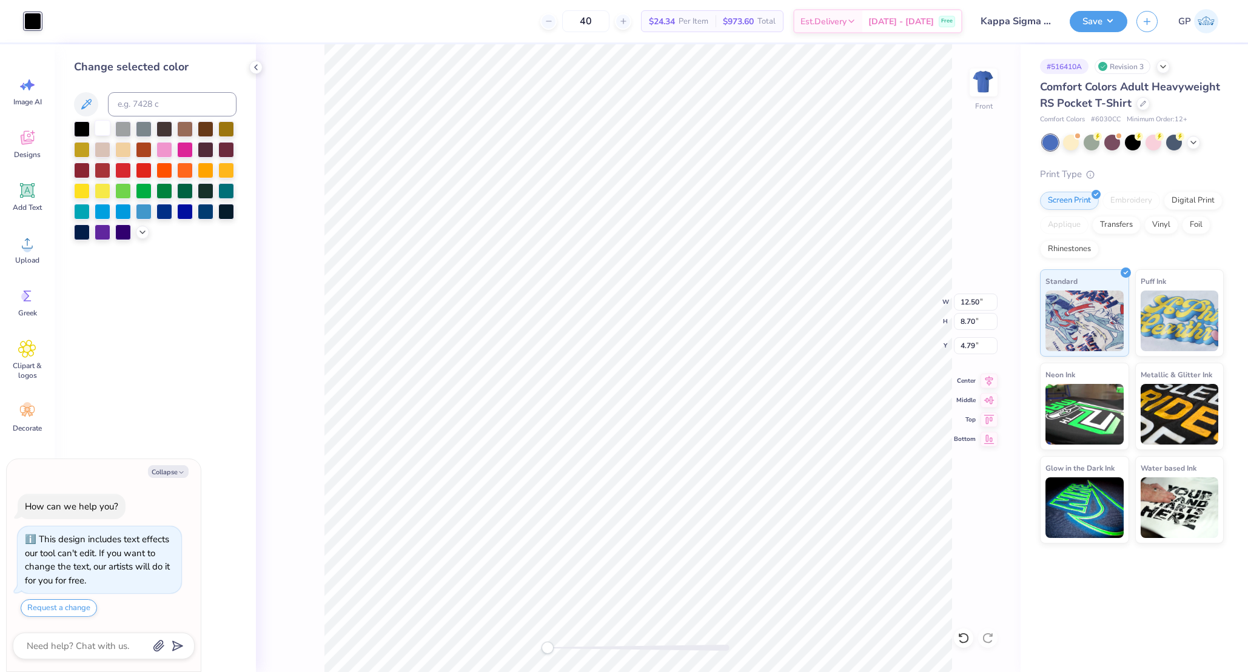
click at [96, 130] on div at bounding box center [103, 128] width 16 height 16
click at [27, 241] on icon at bounding box center [27, 243] width 11 height 10
click at [40, 249] on div "Upload" at bounding box center [27, 249] width 44 height 45
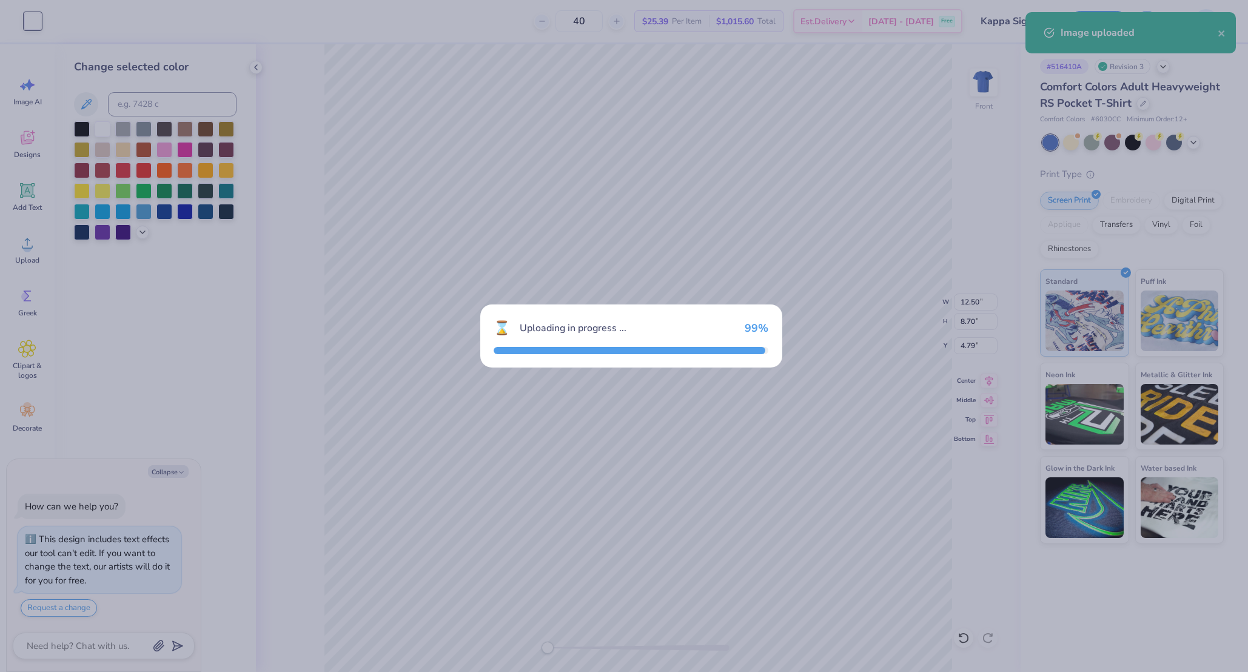
type textarea "x"
type input "10.82"
type input "7.53"
type input "10.48"
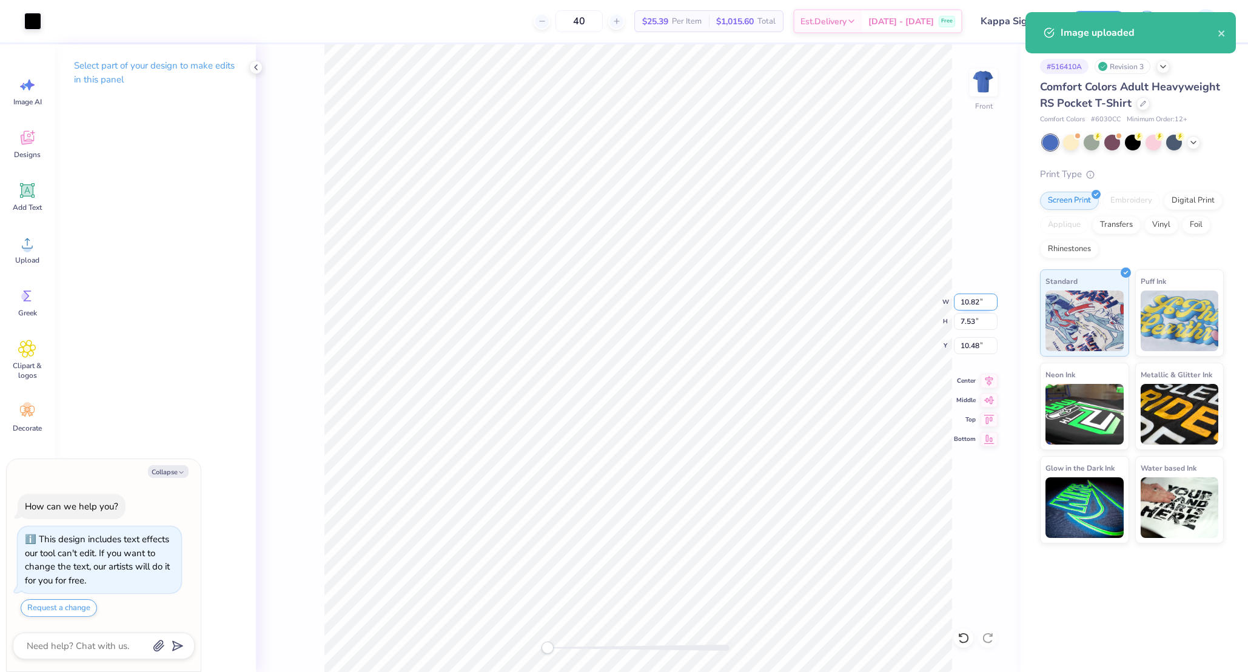
click at [965, 308] on input "10.82" at bounding box center [976, 302] width 44 height 17
type input "12.5"
type textarea "x"
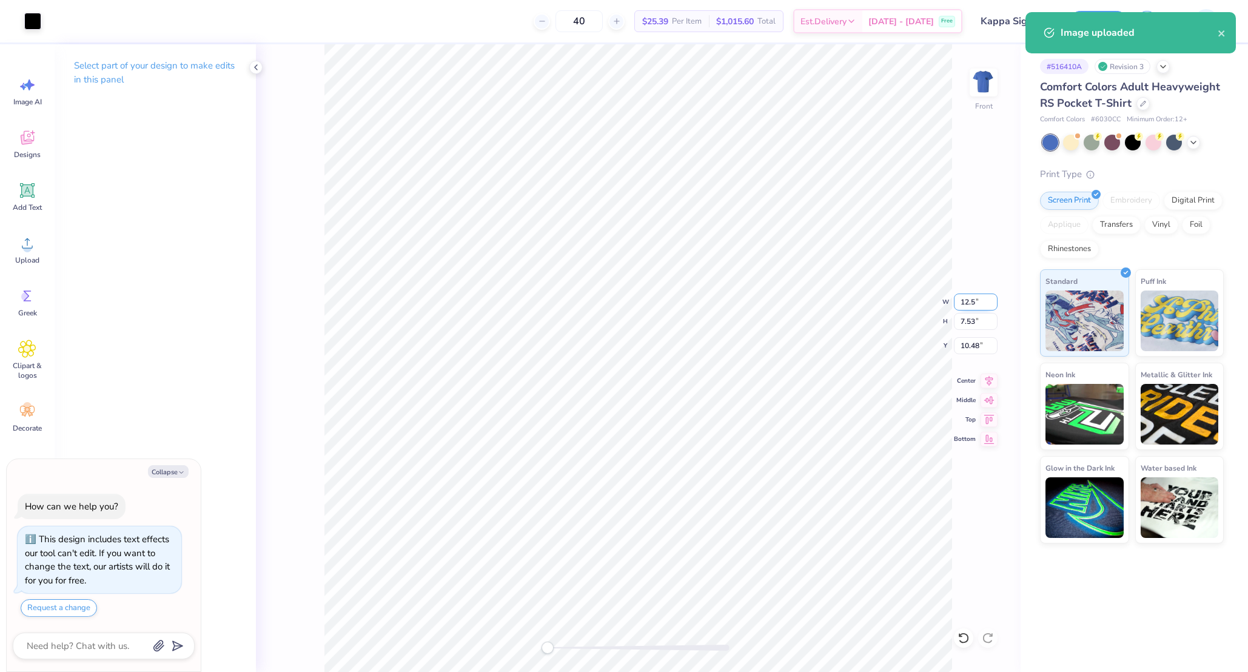
type input "12.50"
type input "8.70"
type input "9.90"
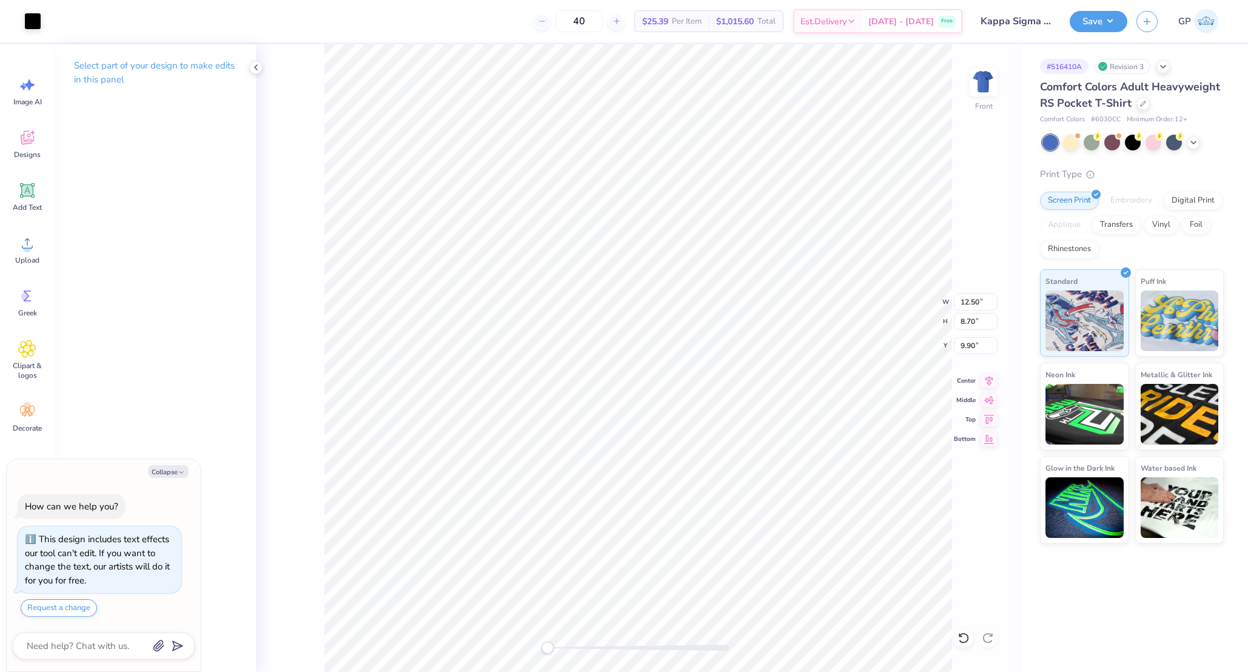
click at [580, 643] on div at bounding box center [639, 648] width 182 height 12
click at [701, 654] on li "Send to Back" at bounding box center [717, 660] width 95 height 24
type textarea "x"
type input "4.79"
click at [515, 644] on div "Front W 12.50 12.50 " H 8.70 8.70 " Y 4.79 4.79 " Center Middle Top Bottom" at bounding box center [638, 358] width 765 height 628
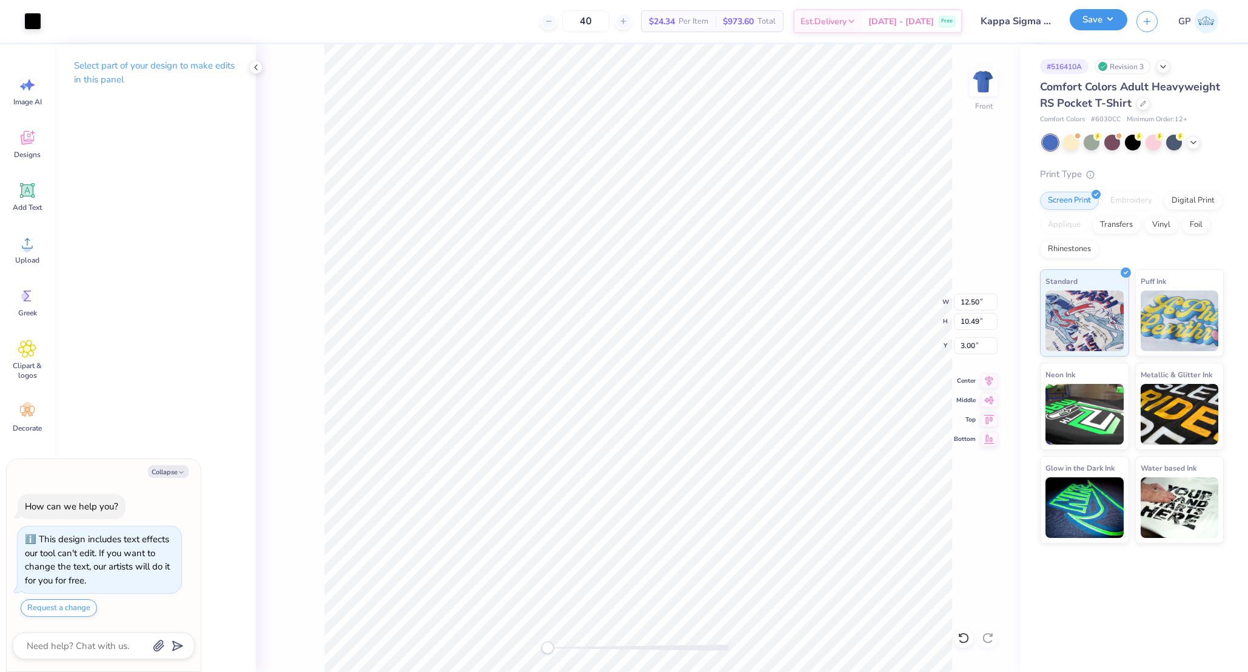
click at [1094, 18] on button "Save" at bounding box center [1099, 19] width 58 height 21
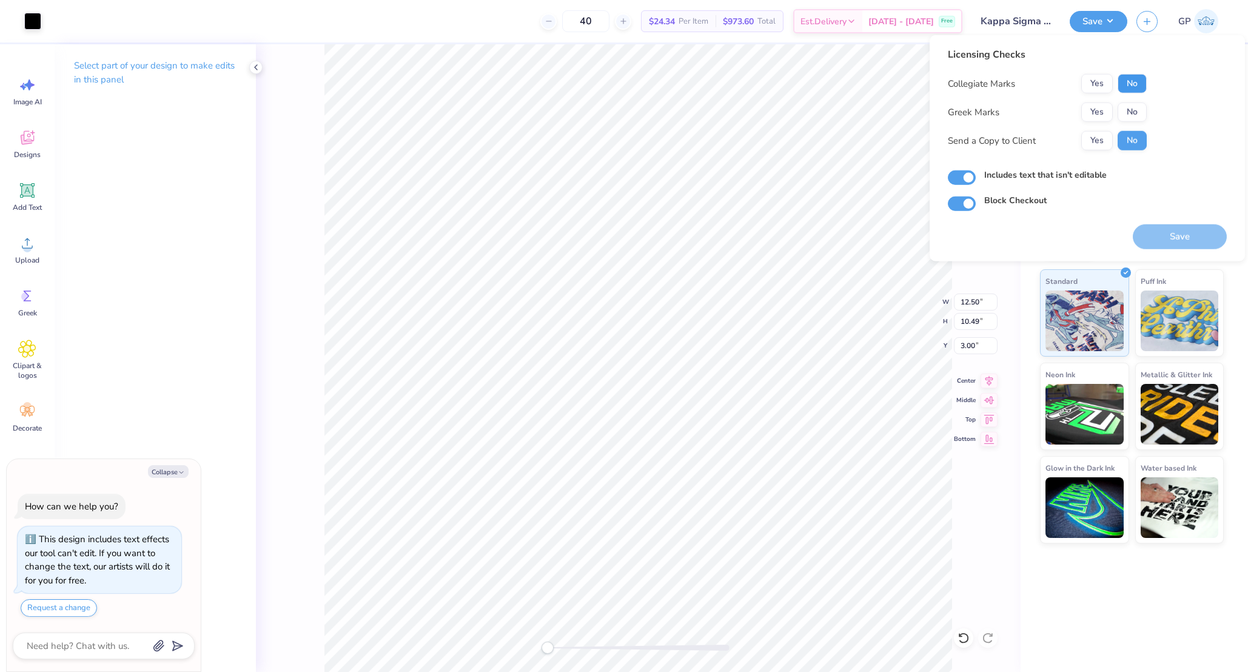
click at [1120, 82] on button "No" at bounding box center [1132, 83] width 29 height 19
click at [1103, 110] on button "Yes" at bounding box center [1097, 112] width 32 height 19
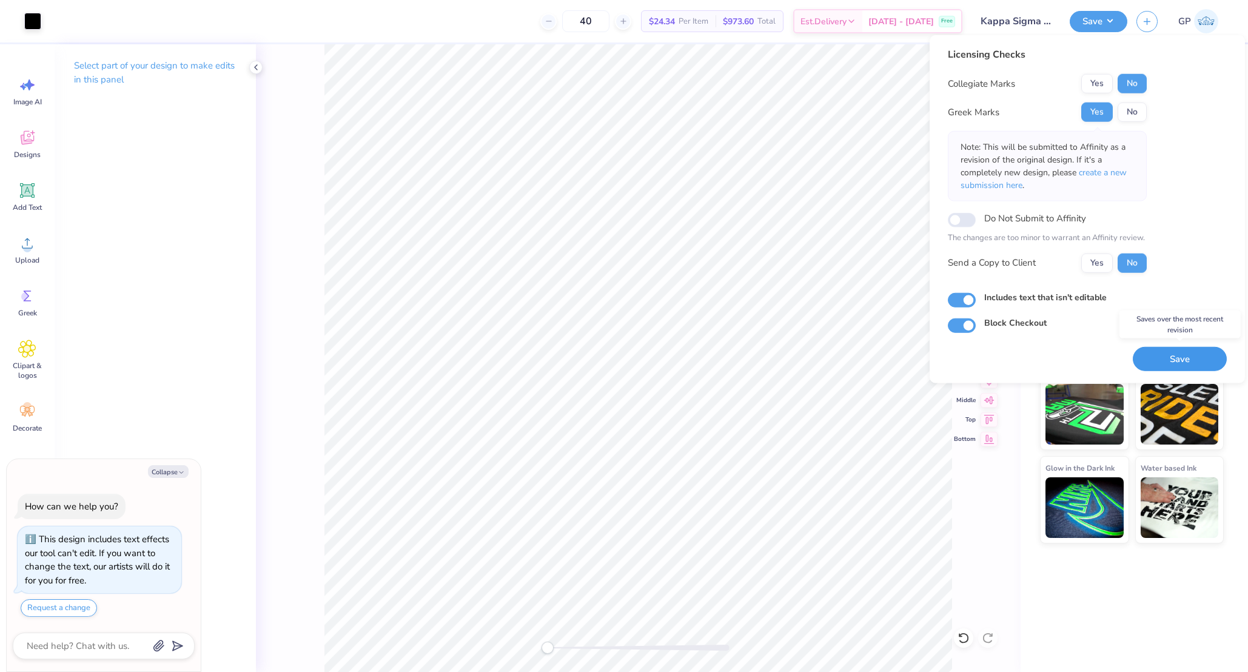
click at [1169, 358] on button "Save" at bounding box center [1180, 358] width 94 height 25
type textarea "x"
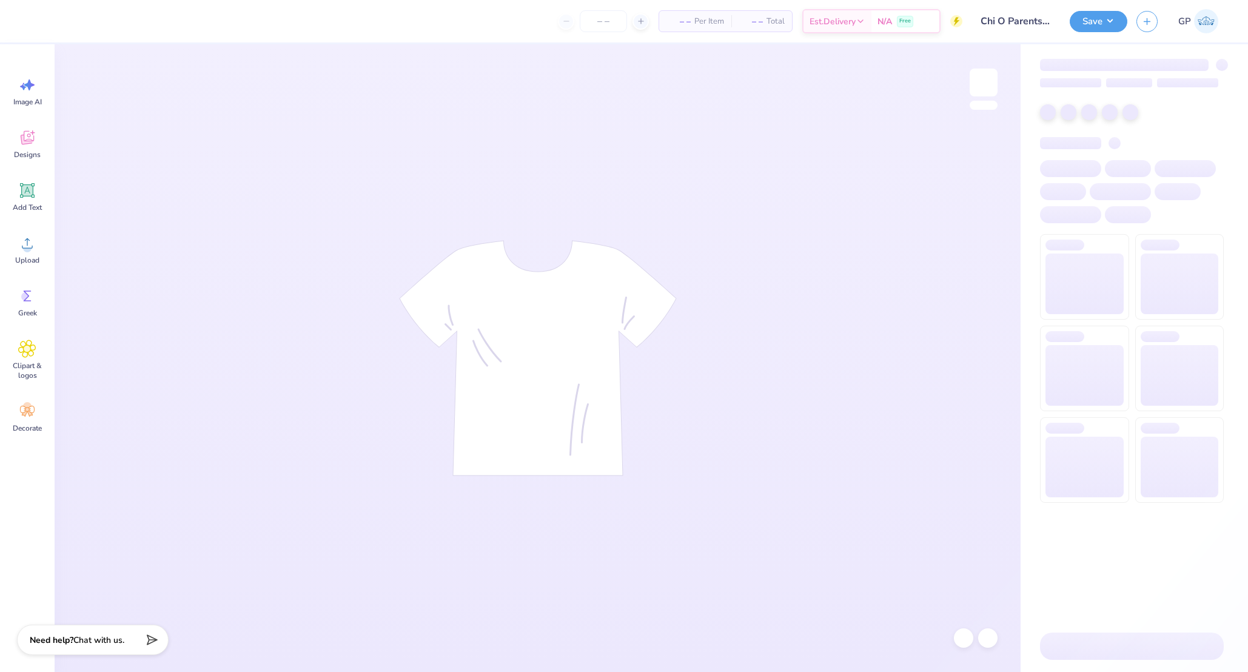
type input "50"
